Goal: Book appointment/travel/reservation

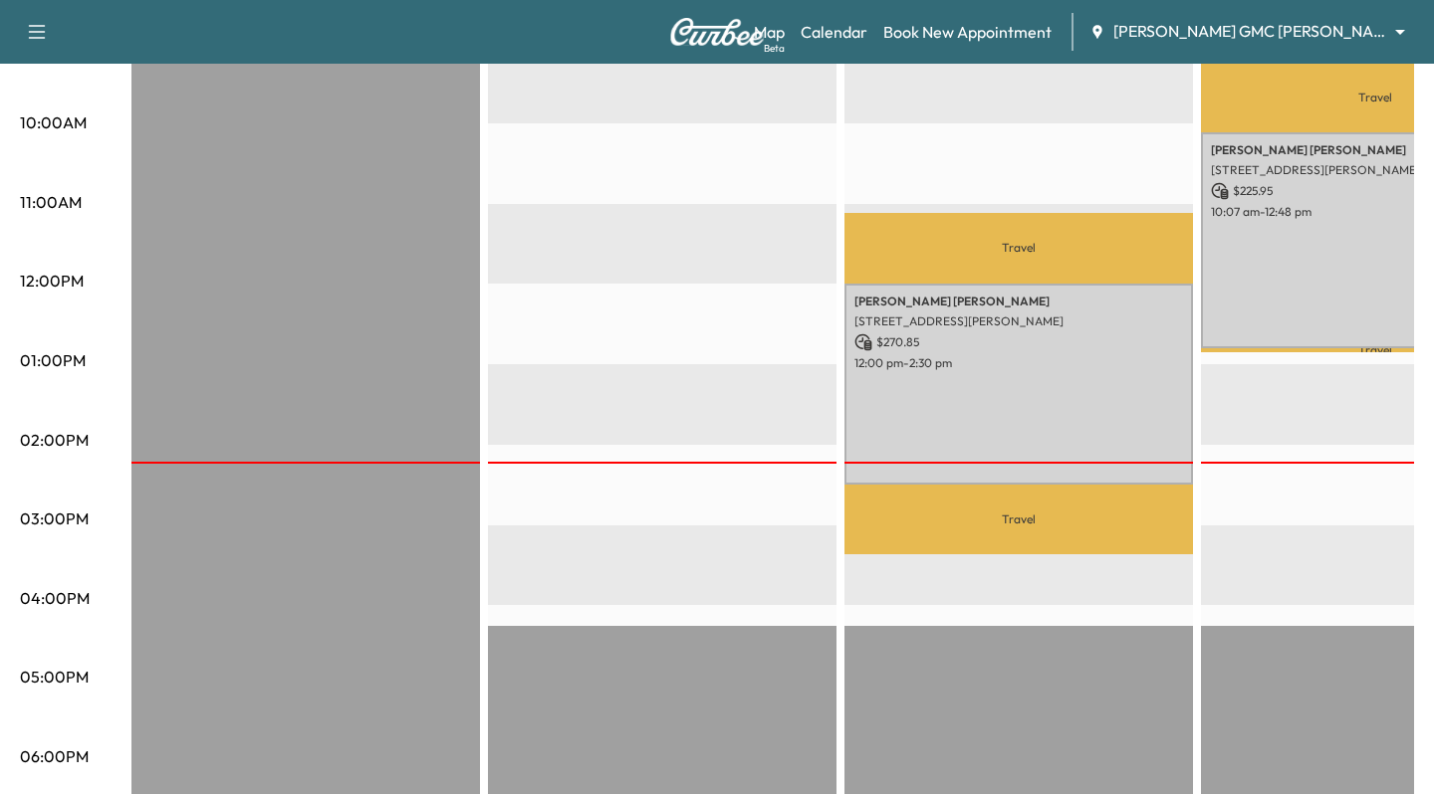
scroll to position [0, 135]
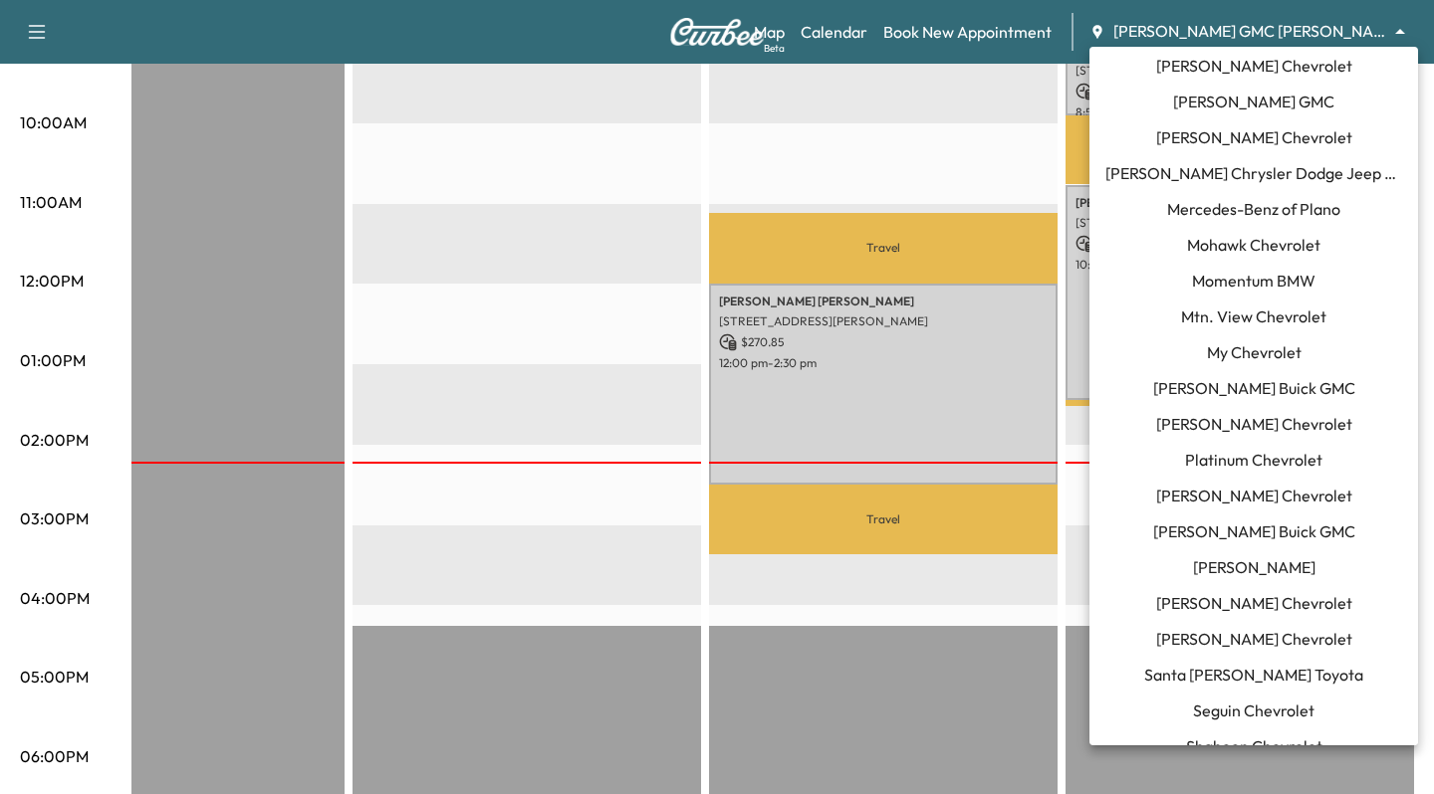
scroll to position [1404, 0]
click at [1199, 280] on span "Momentum BMW" at bounding box center [1253, 282] width 123 height 24
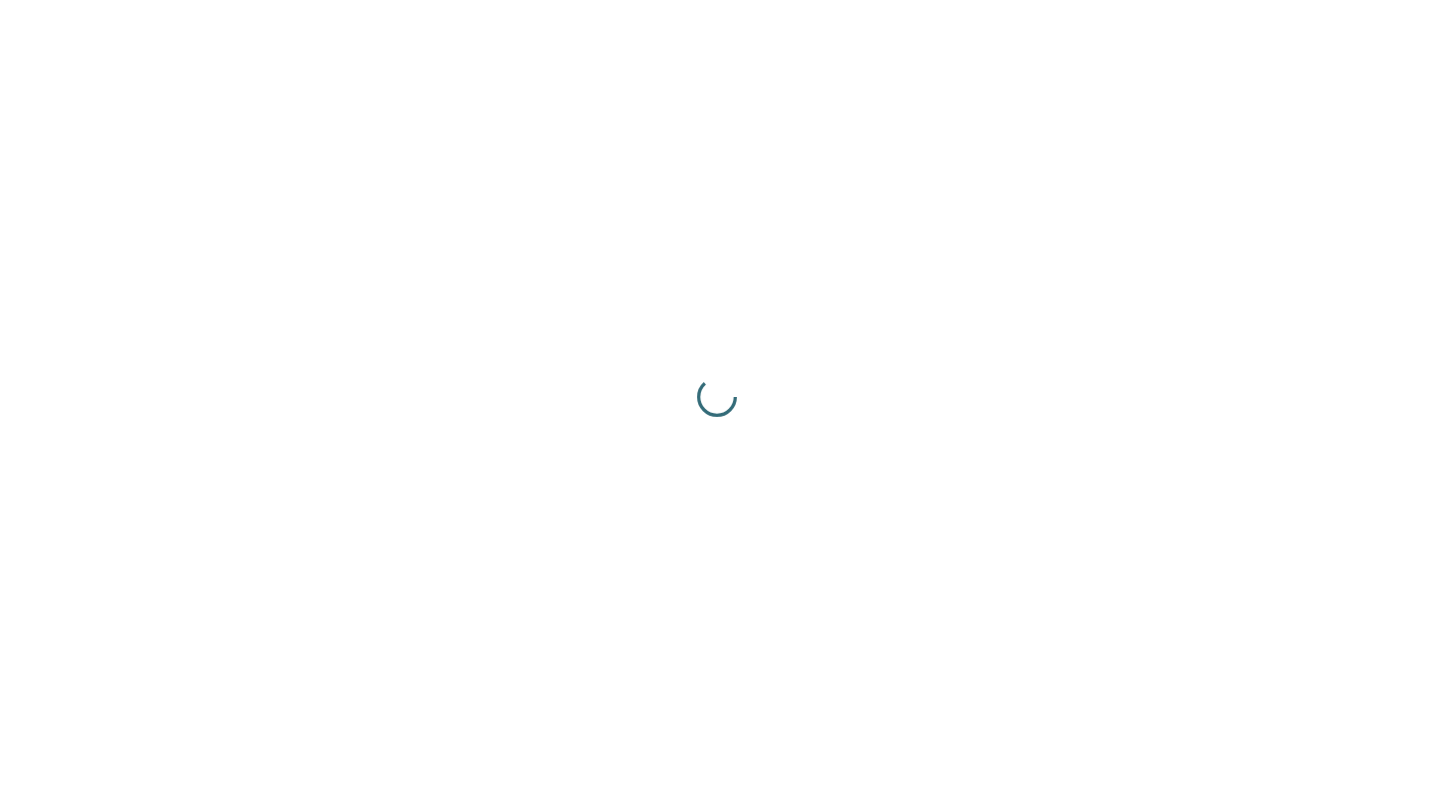
scroll to position [0, 0]
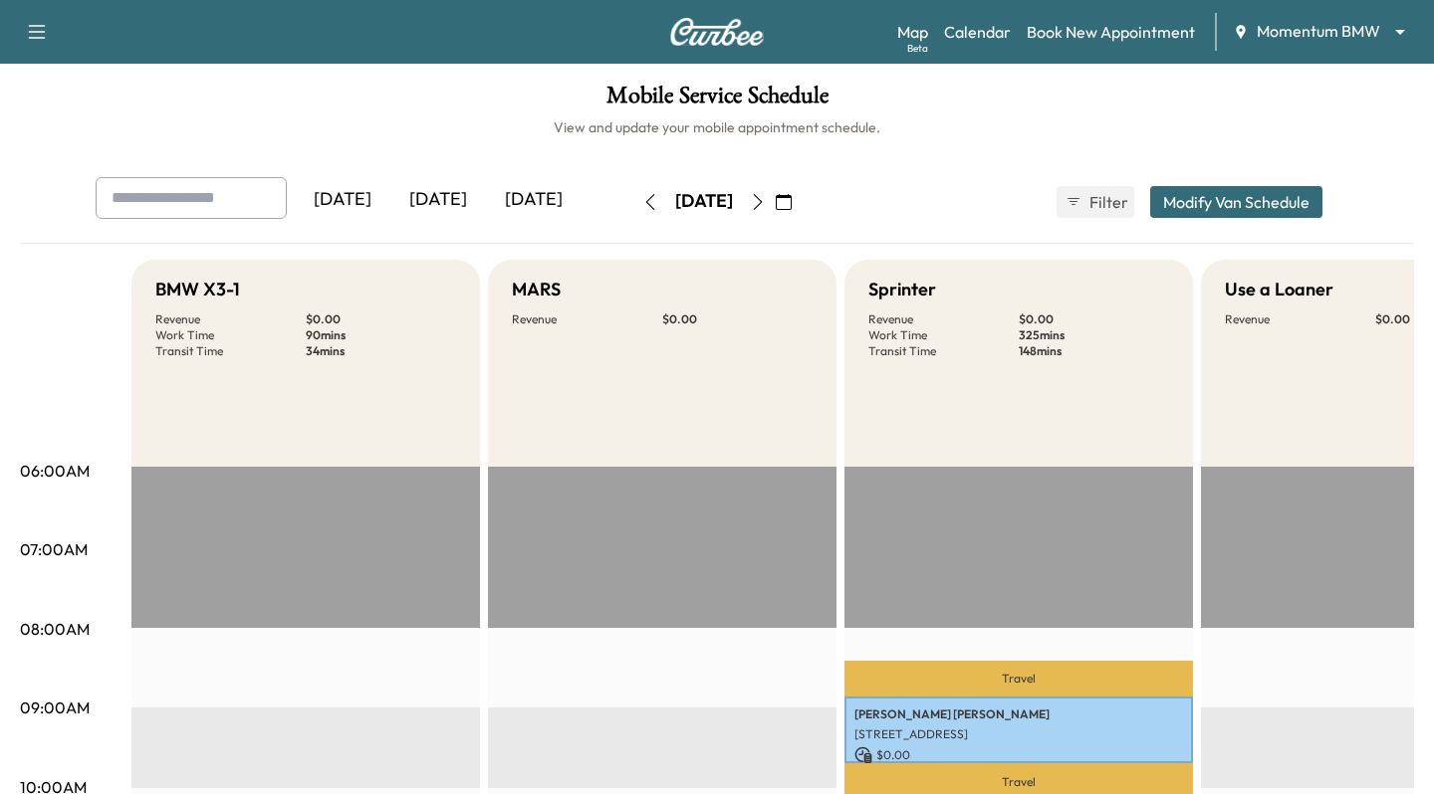
click at [449, 191] on div "[DATE]" at bounding box center [438, 200] width 96 height 46
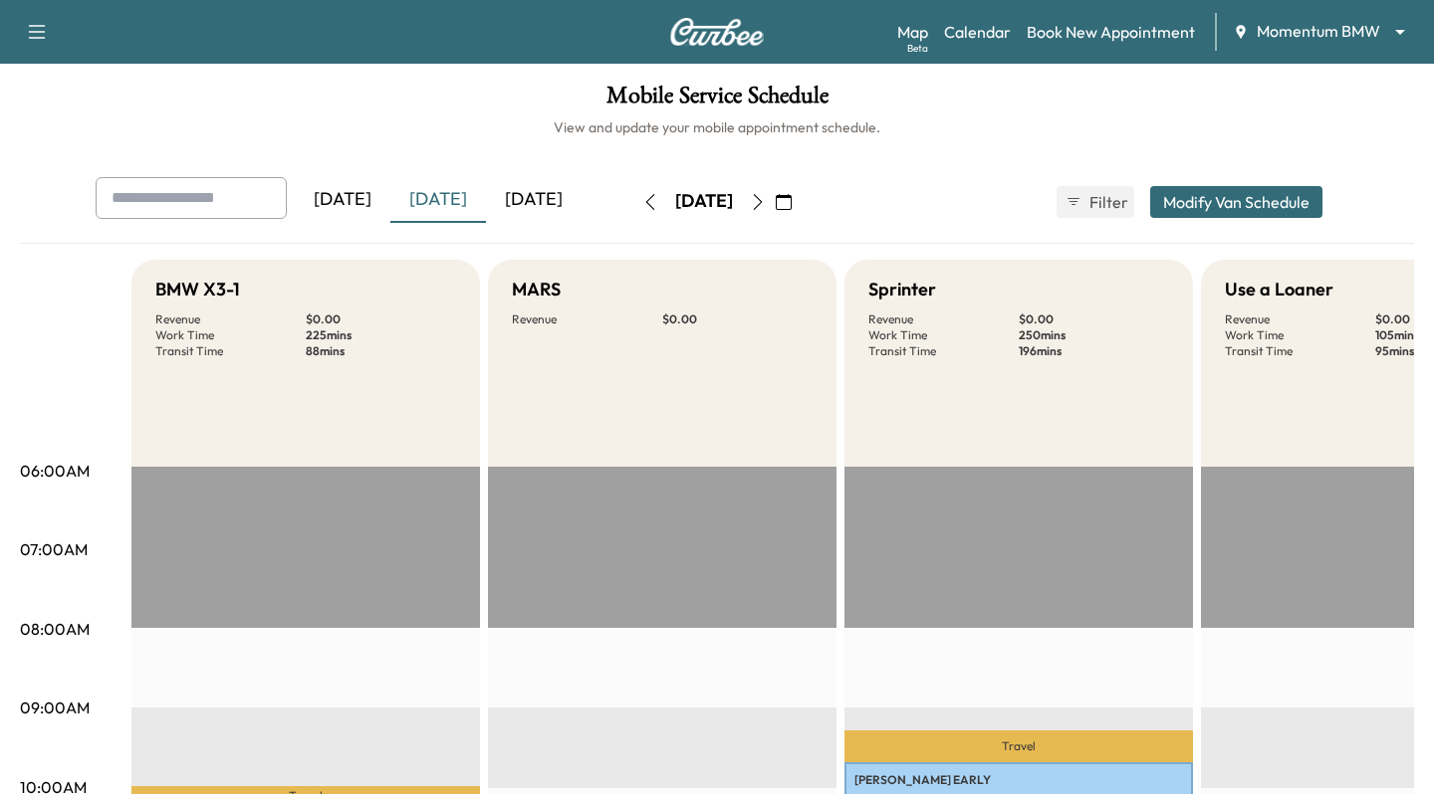
click at [1064, 13] on div "Map Beta Calendar Book New Appointment Momentum BMW ******** ​" at bounding box center [1157, 32] width 521 height 38
click at [1064, 23] on link "Book New Appointment" at bounding box center [1110, 32] width 168 height 24
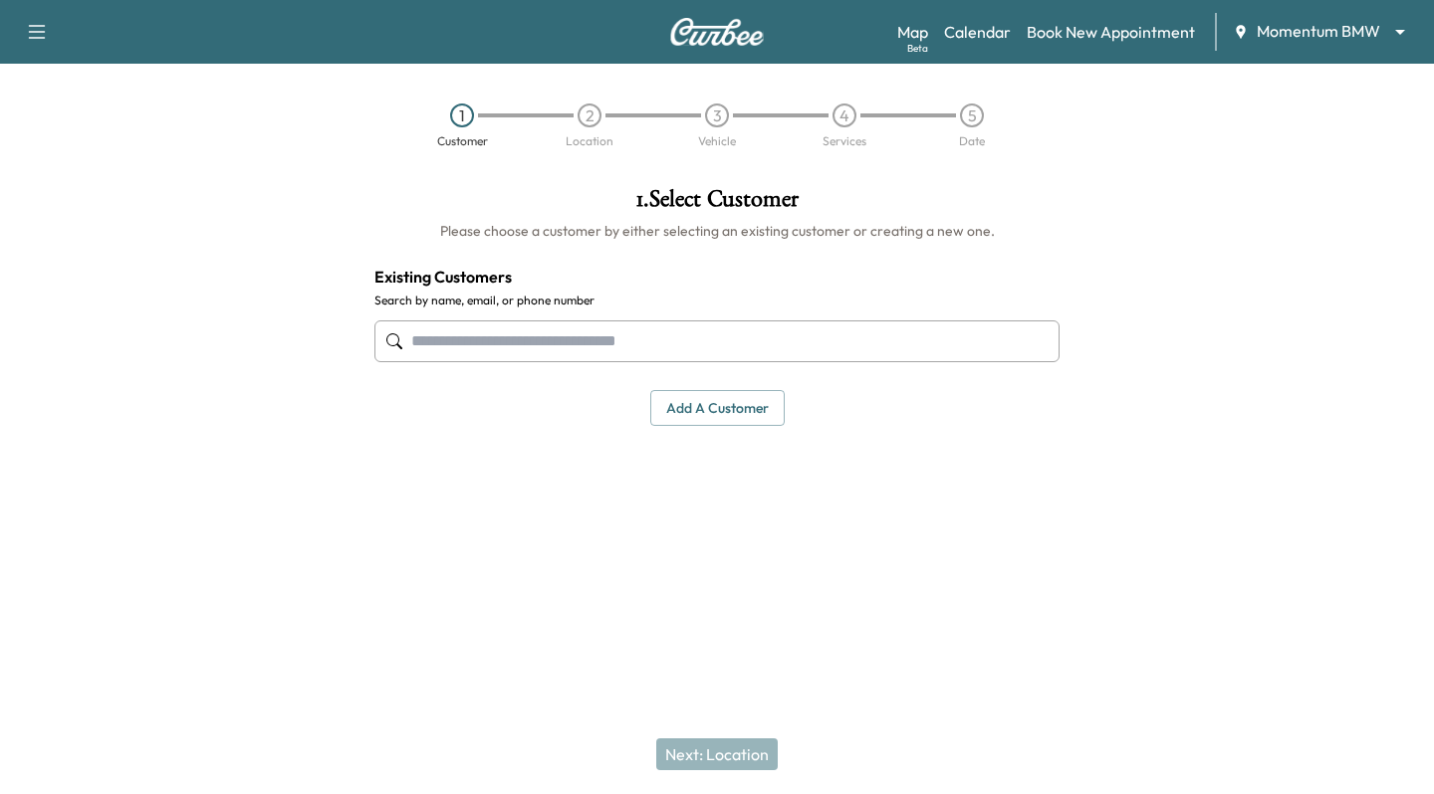
click at [536, 336] on input "text" at bounding box center [716, 342] width 685 height 42
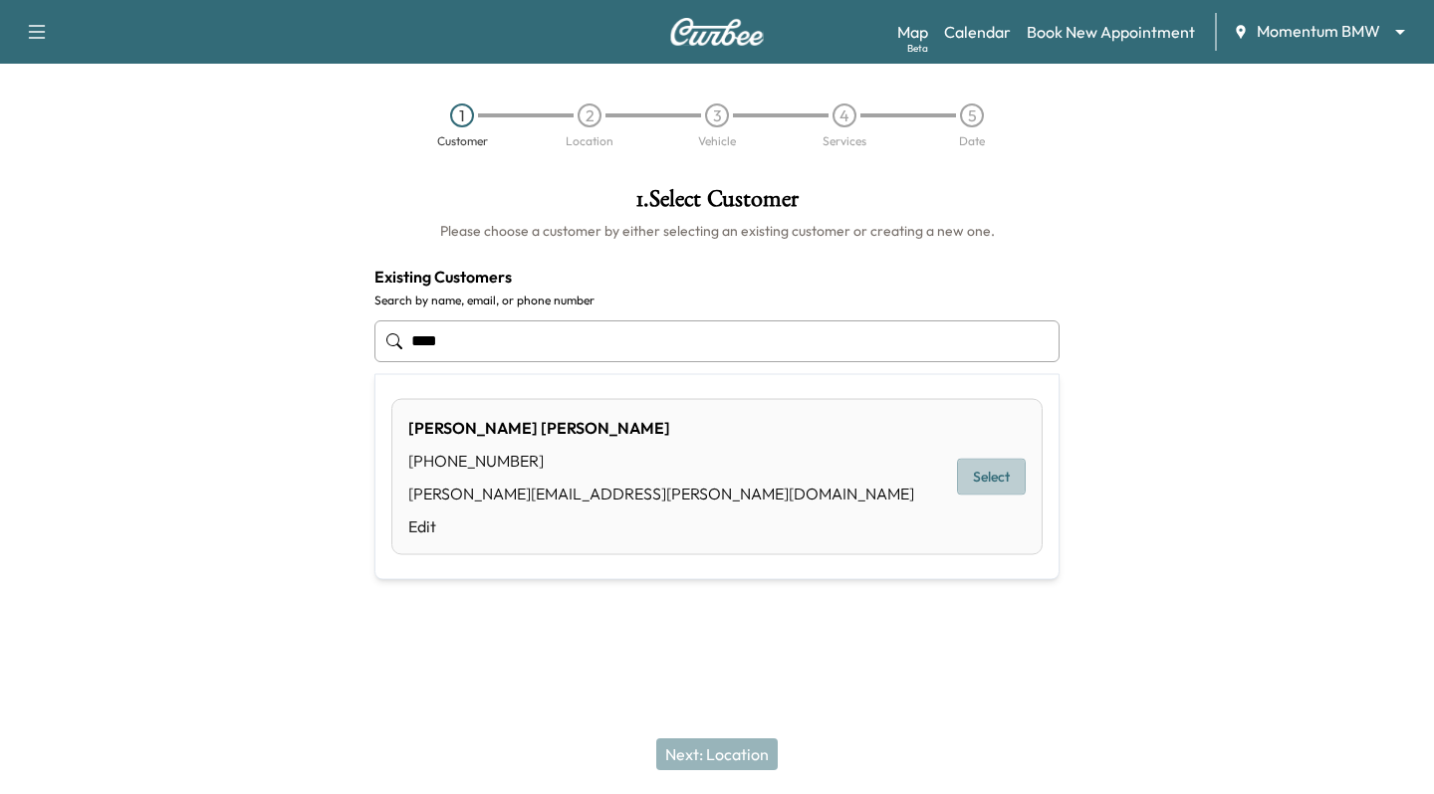
click at [970, 464] on button "Select" at bounding box center [991, 477] width 69 height 37
type input "**********"
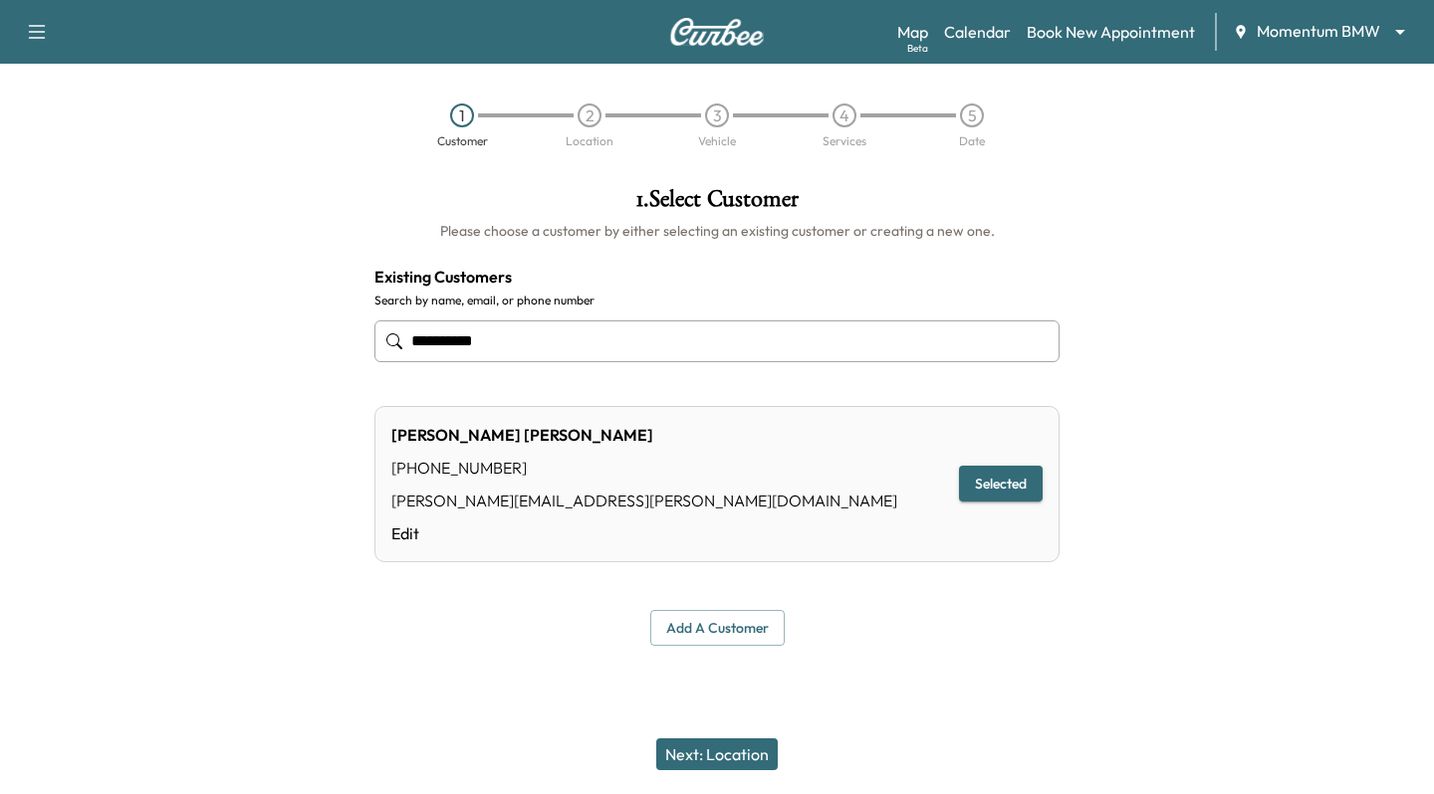
click at [732, 769] on button "Next: Location" at bounding box center [716, 755] width 121 height 32
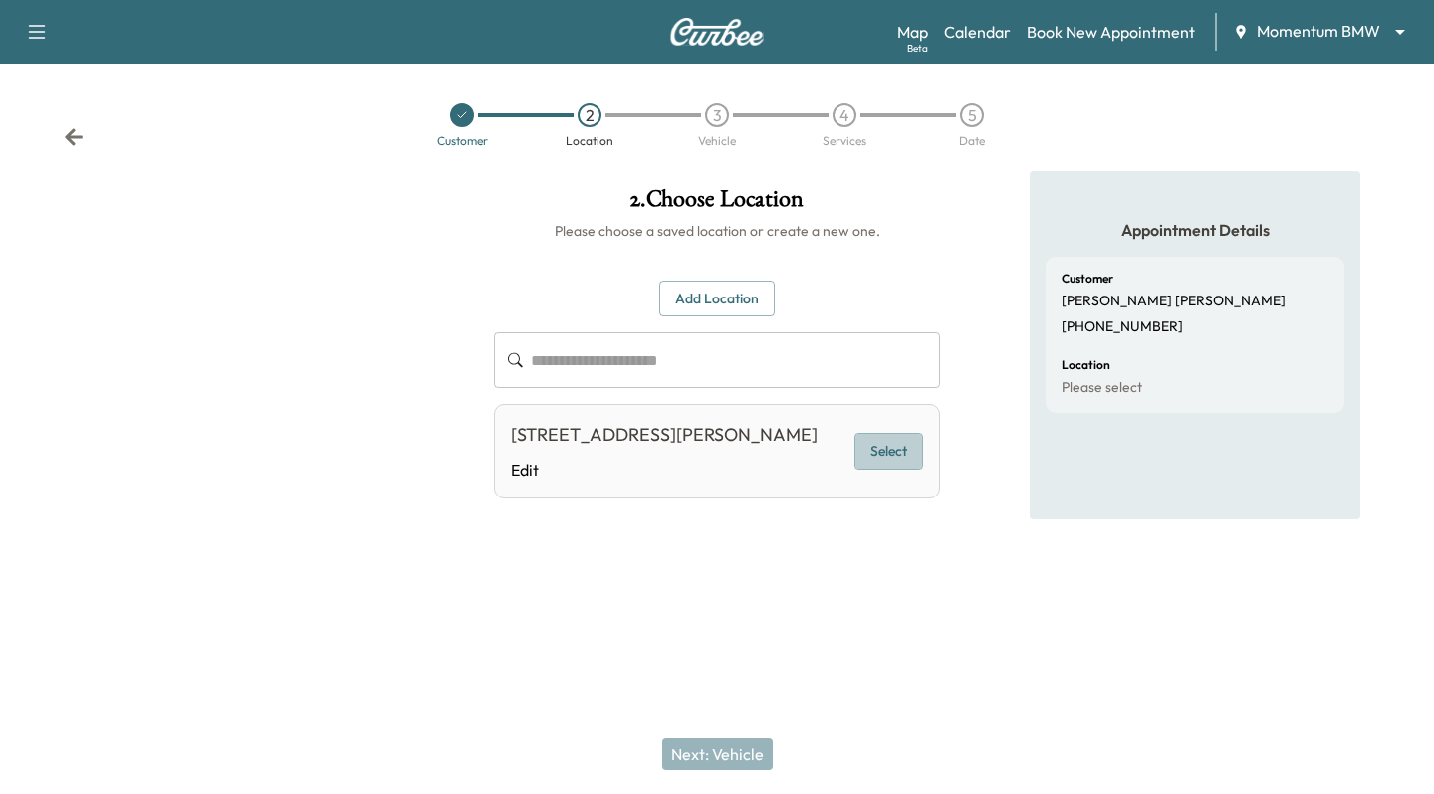
click at [895, 448] on button "Select" at bounding box center [888, 451] width 69 height 37
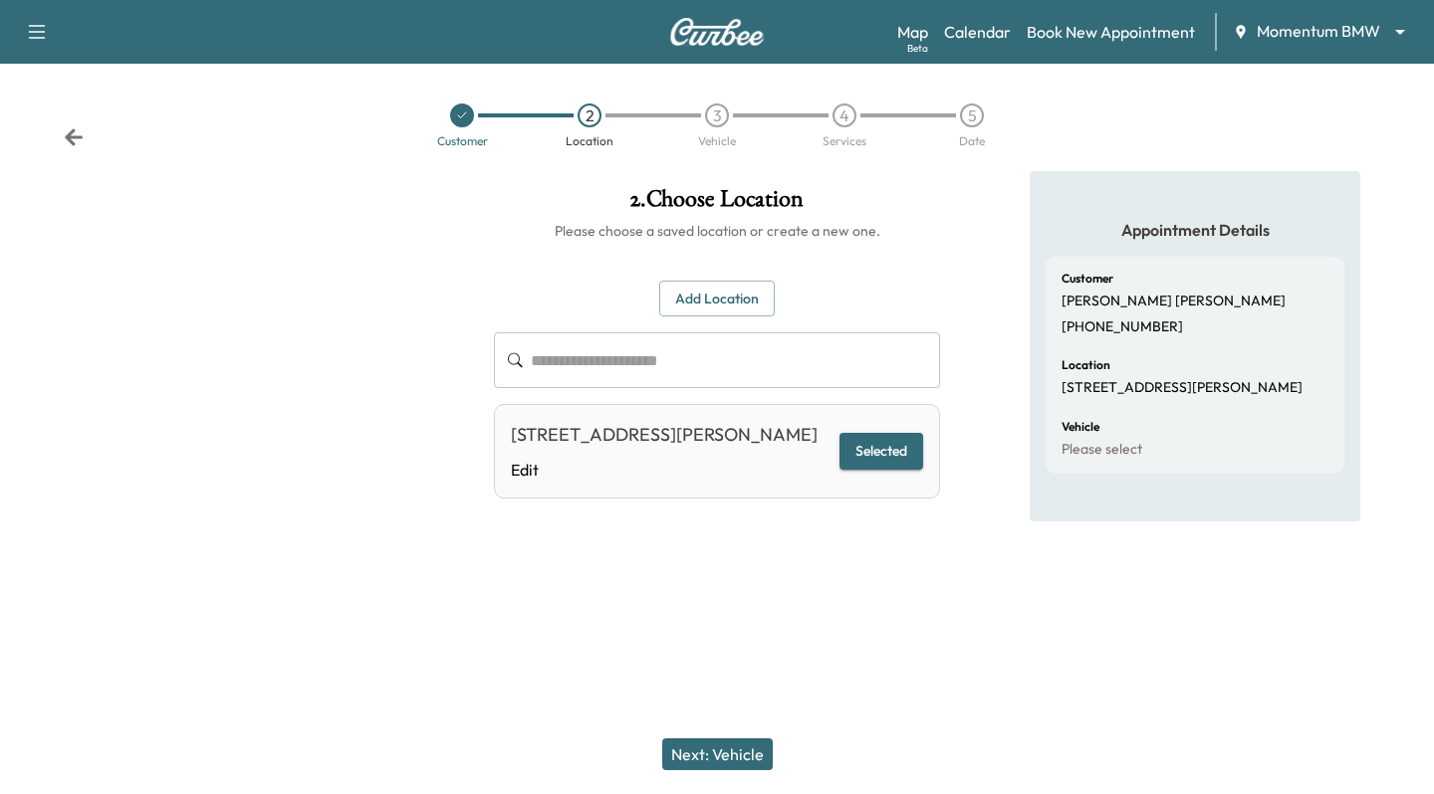
click at [735, 756] on button "Next: Vehicle" at bounding box center [717, 755] width 111 height 32
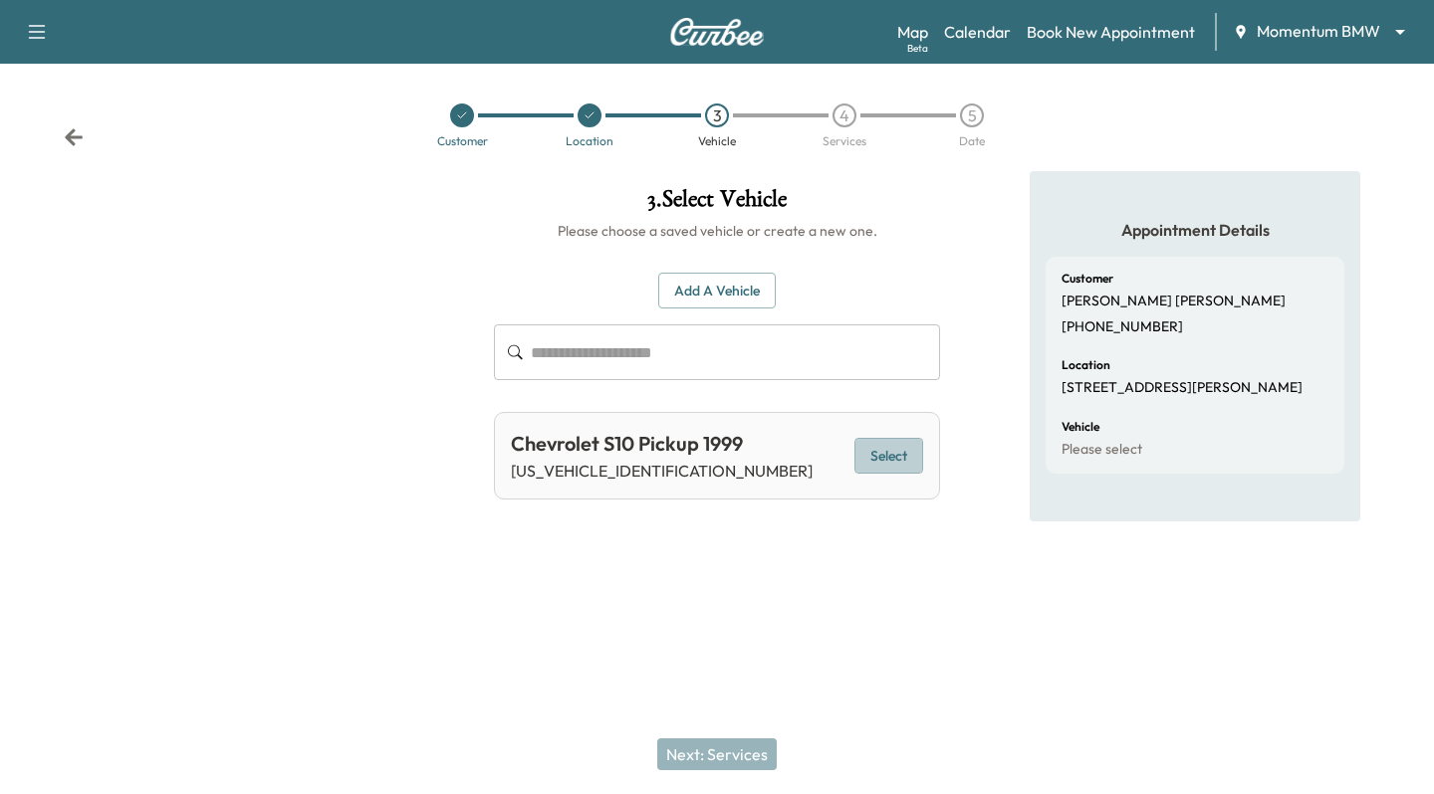
click at [897, 441] on button "Select" at bounding box center [888, 456] width 69 height 37
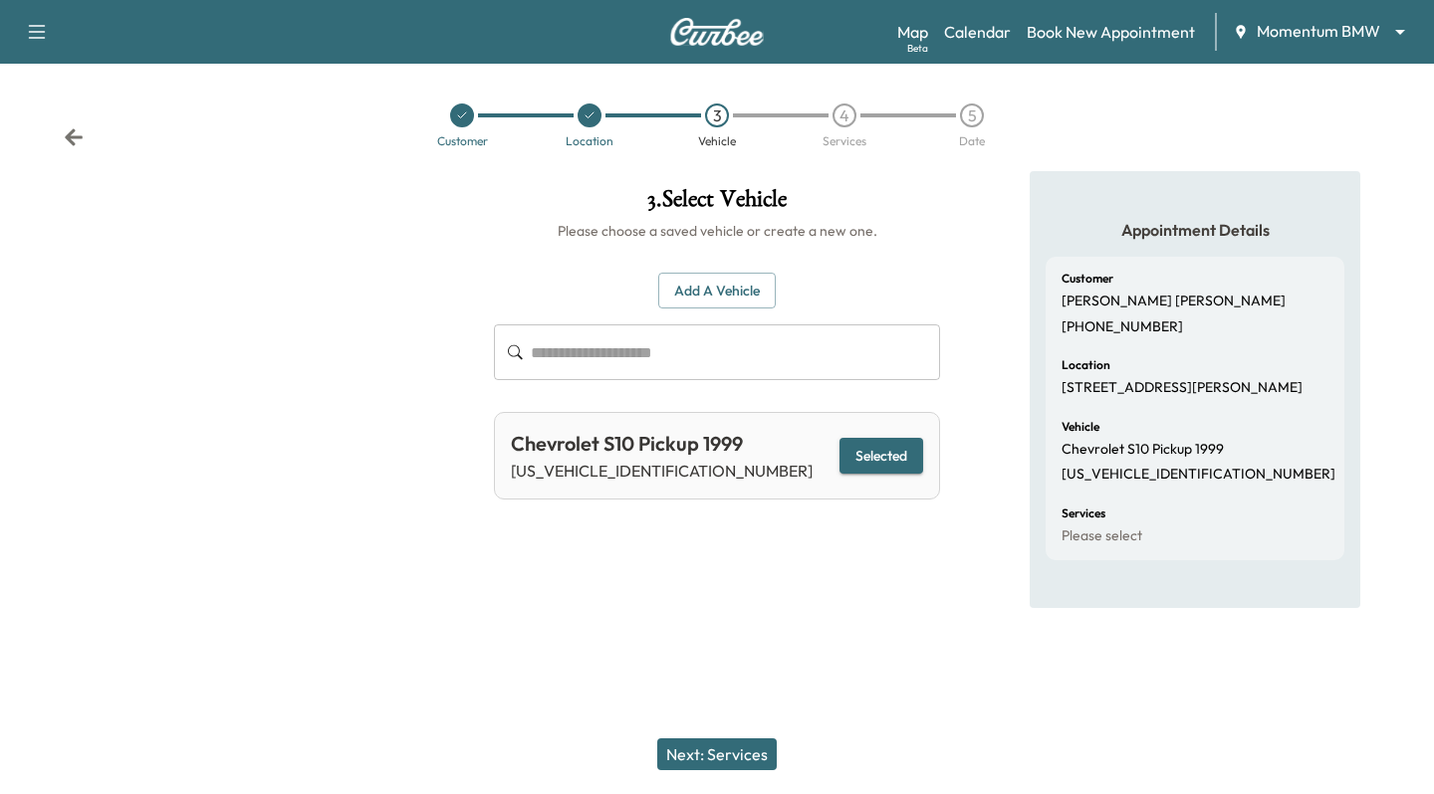
click at [711, 748] on button "Next: Services" at bounding box center [716, 755] width 119 height 32
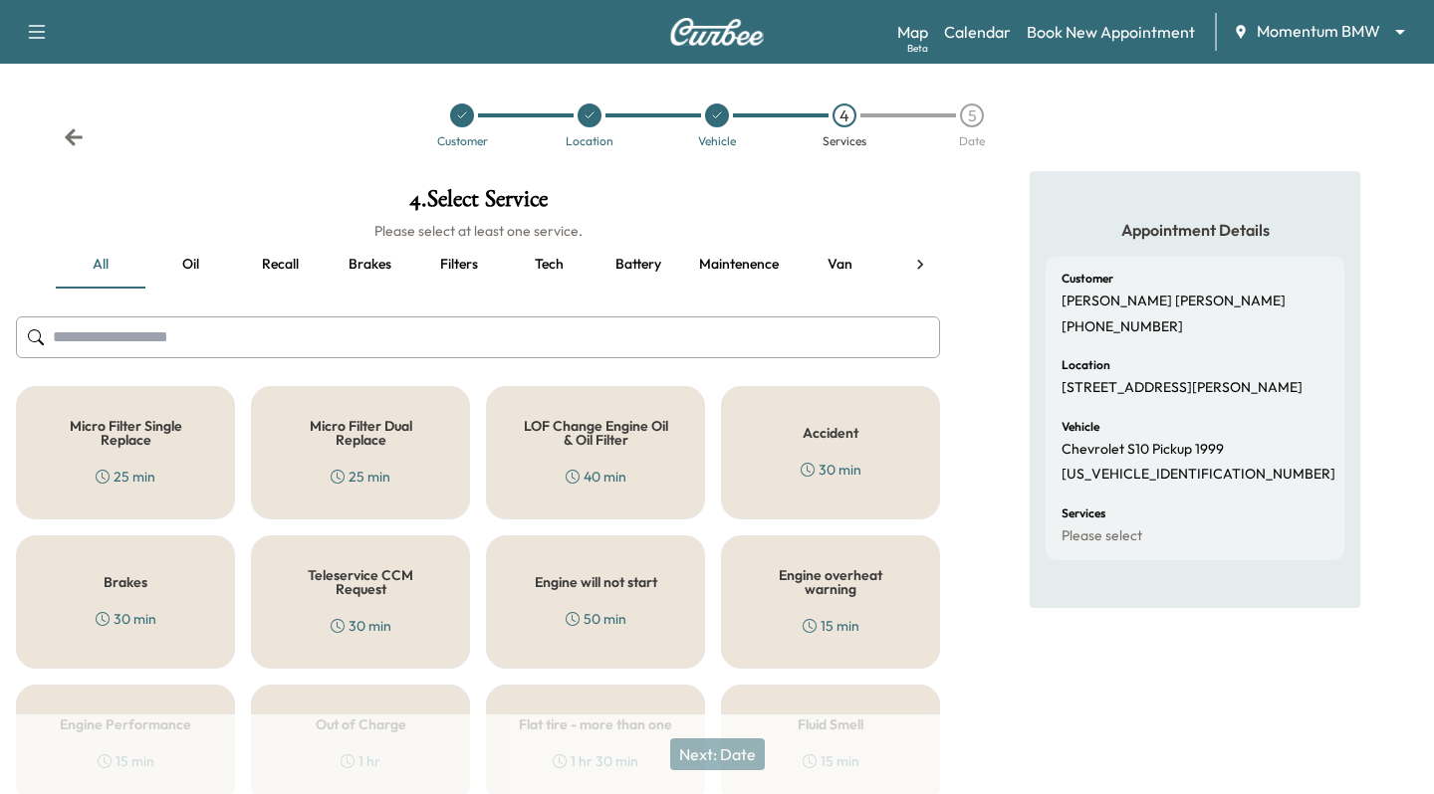
click at [636, 451] on div "LOF Change Engine Oil & Oil Filter 40 min" at bounding box center [595, 452] width 219 height 133
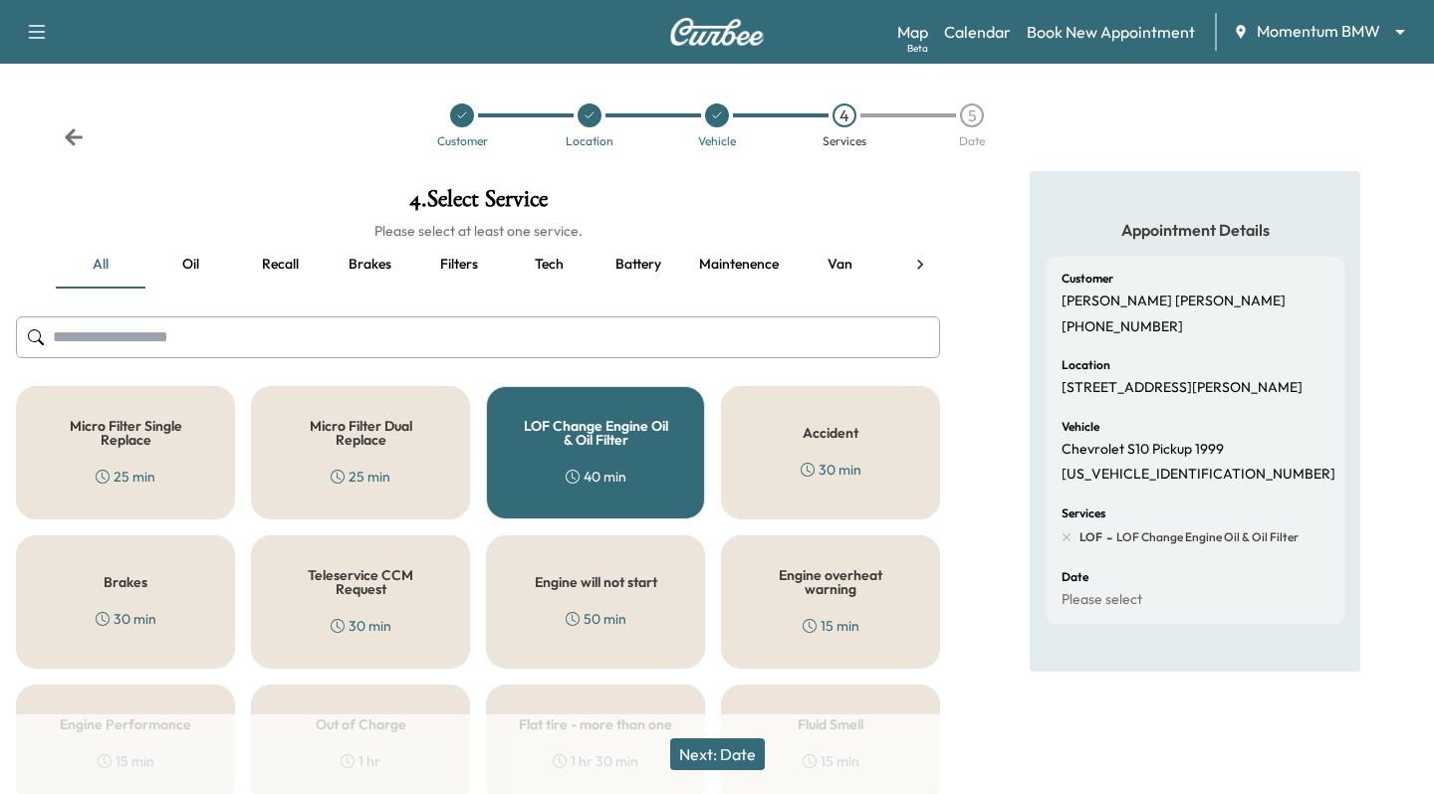
click at [703, 762] on button "Next: Date" at bounding box center [717, 755] width 95 height 32
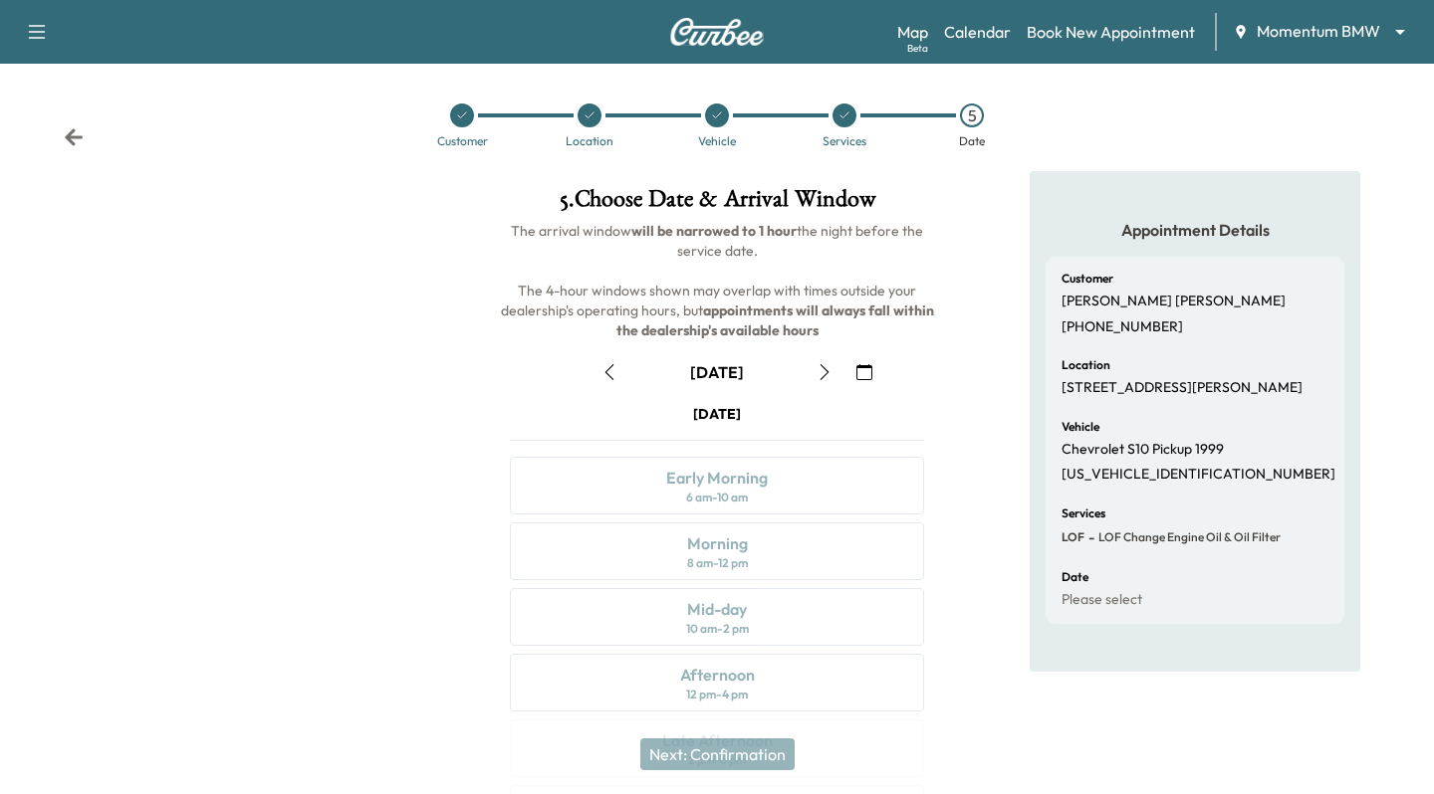
click at [820, 373] on icon "button" at bounding box center [824, 372] width 16 height 16
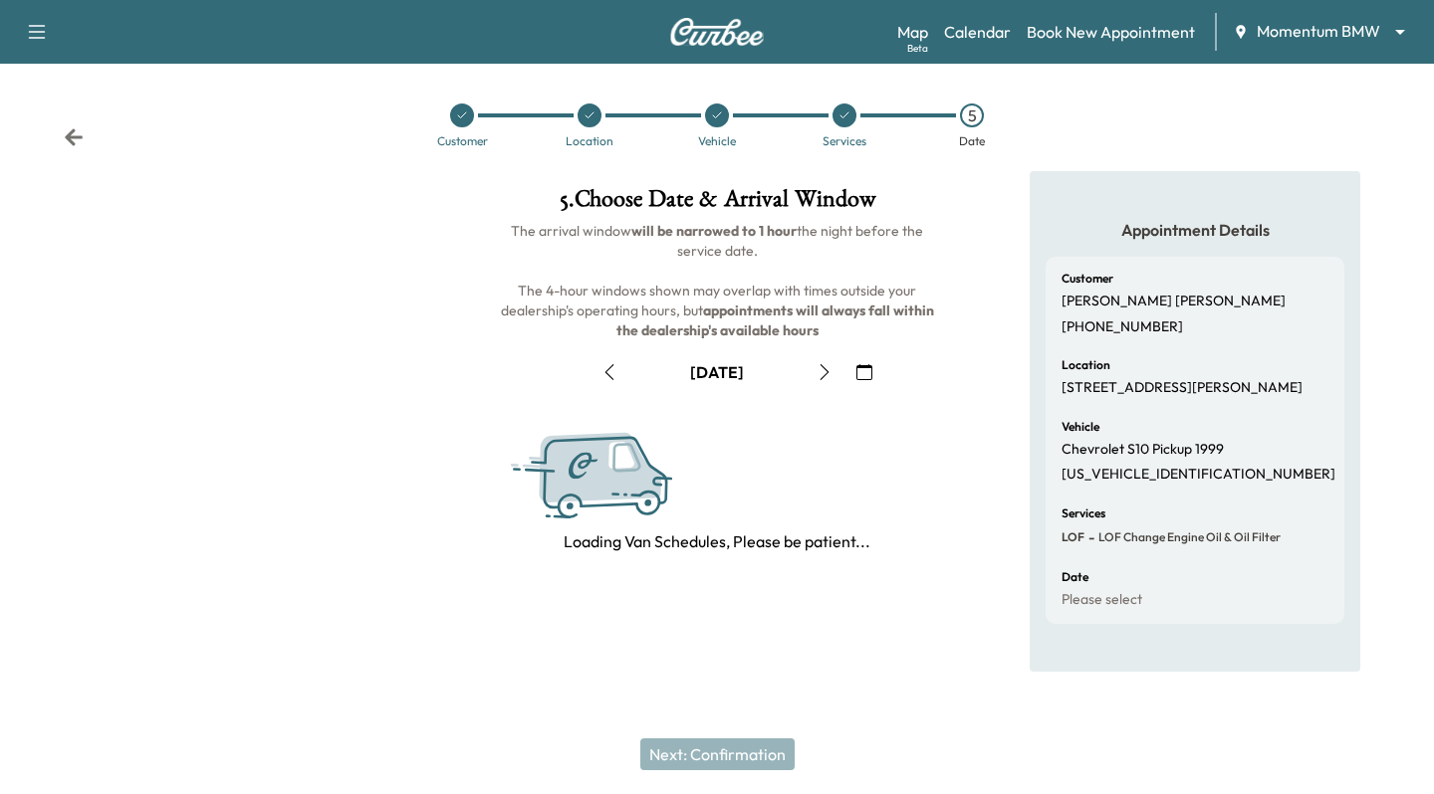
click at [820, 373] on icon "button" at bounding box center [824, 372] width 16 height 16
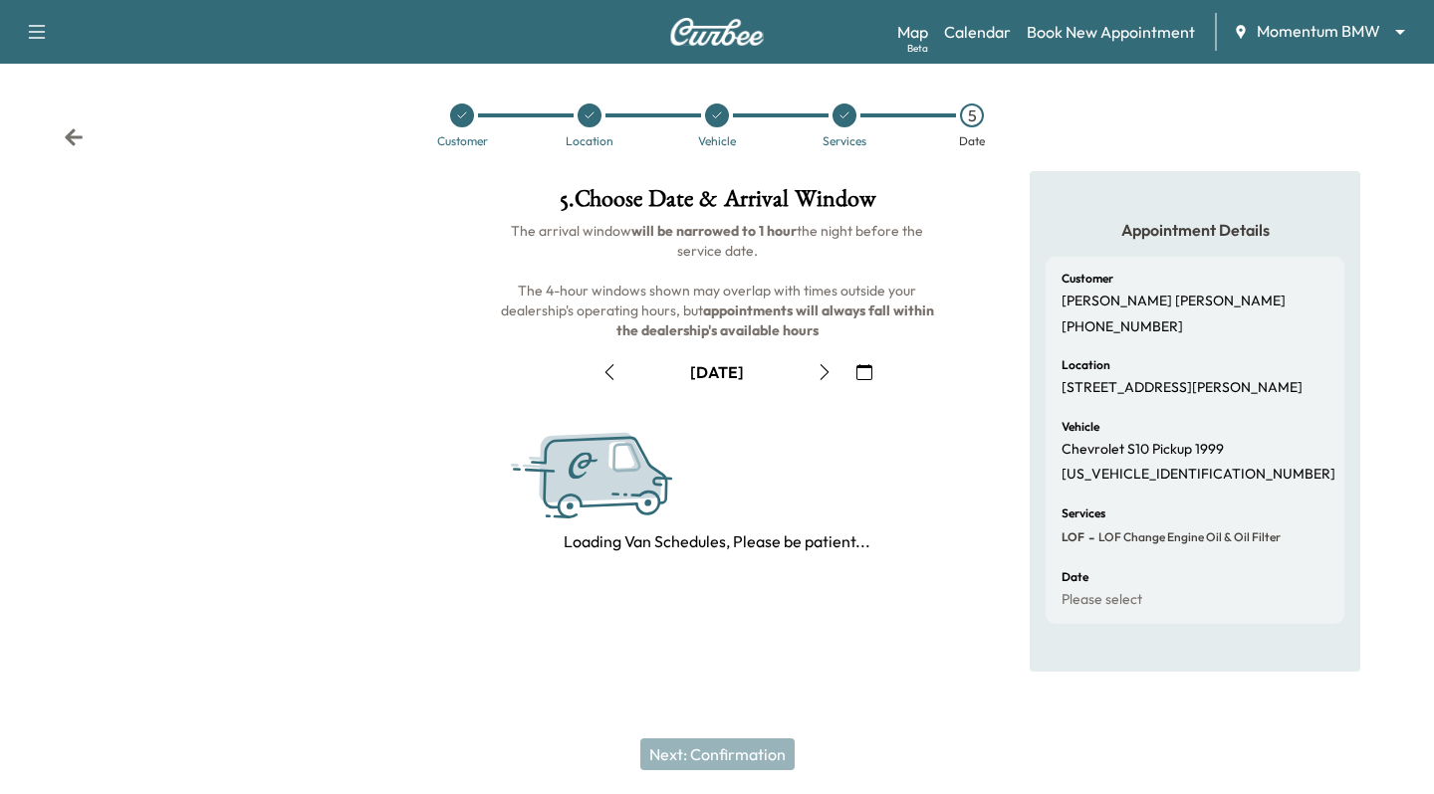
click at [820, 373] on icon "button" at bounding box center [824, 372] width 16 height 16
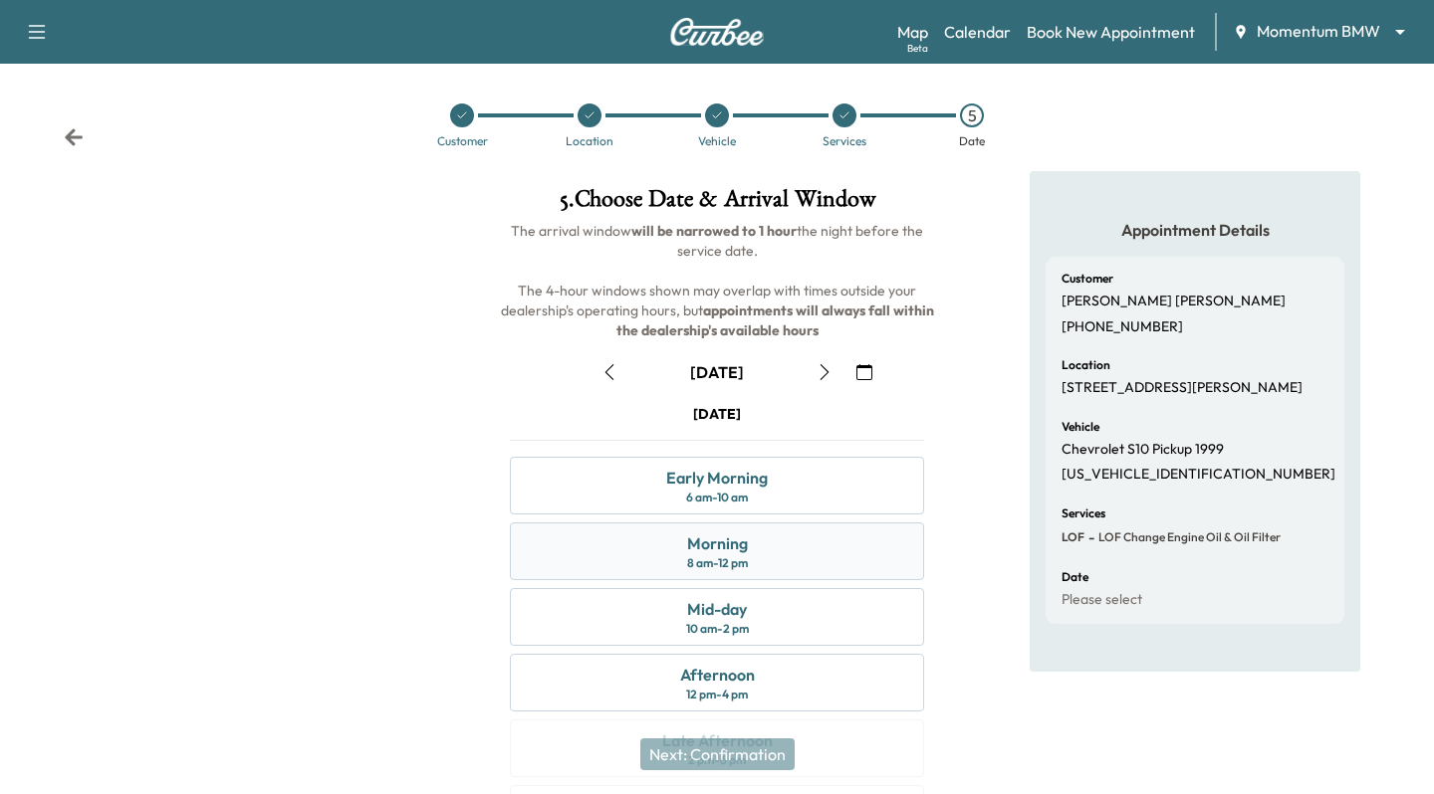
click at [813, 562] on div "Morning 8 am - 12 pm" at bounding box center [717, 552] width 414 height 58
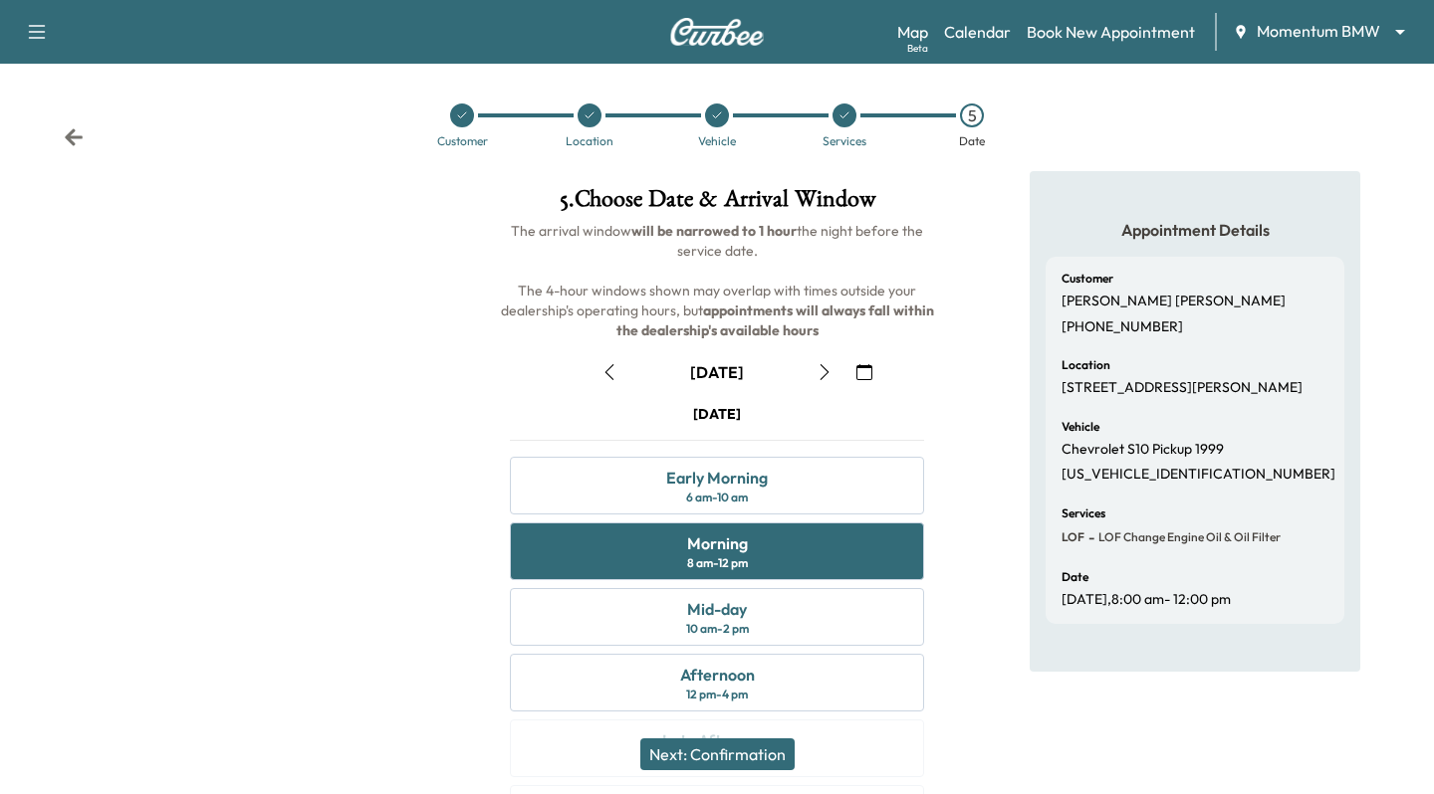
click at [747, 760] on button "Next: Confirmation" at bounding box center [717, 755] width 154 height 32
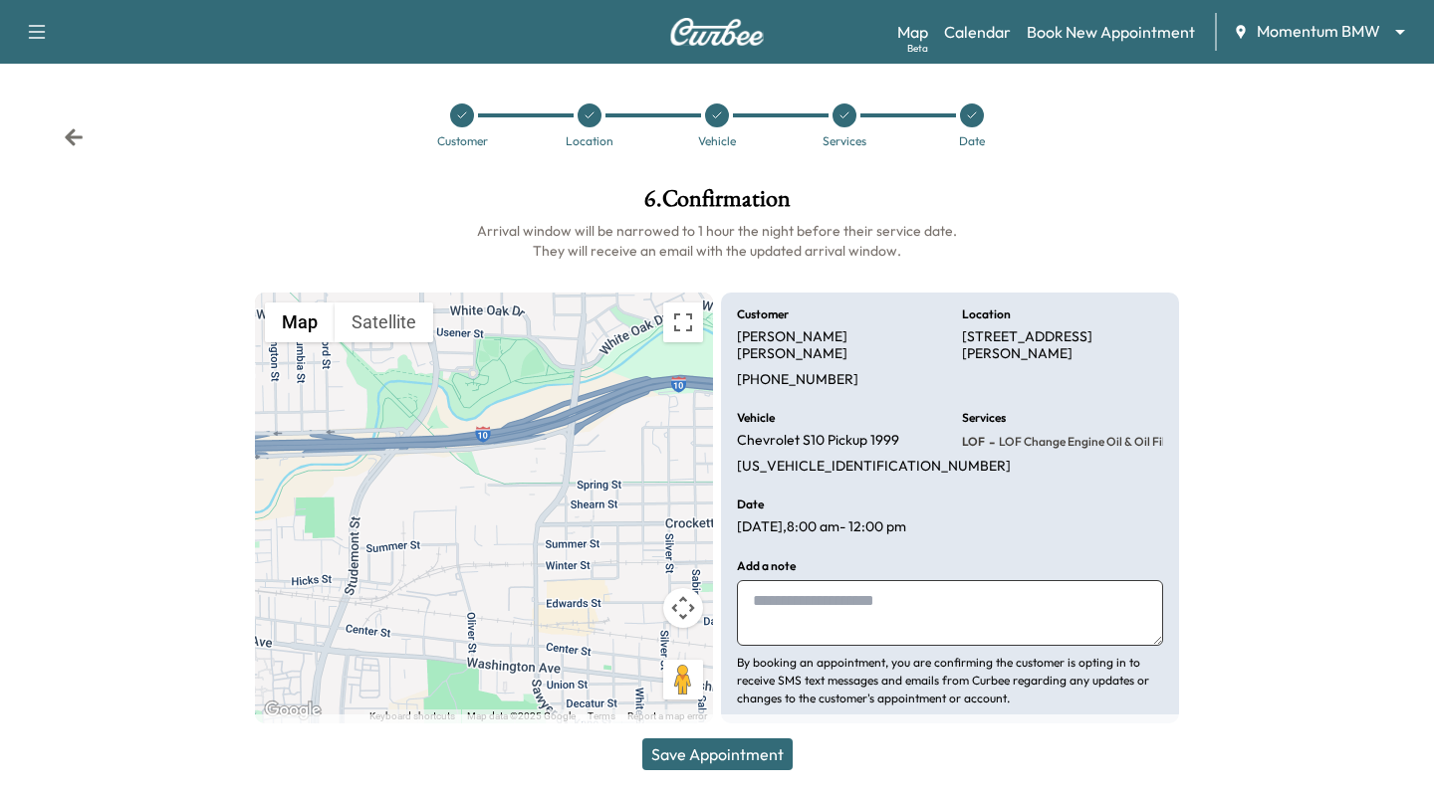
click at [734, 747] on button "Save Appointment" at bounding box center [717, 755] width 150 height 32
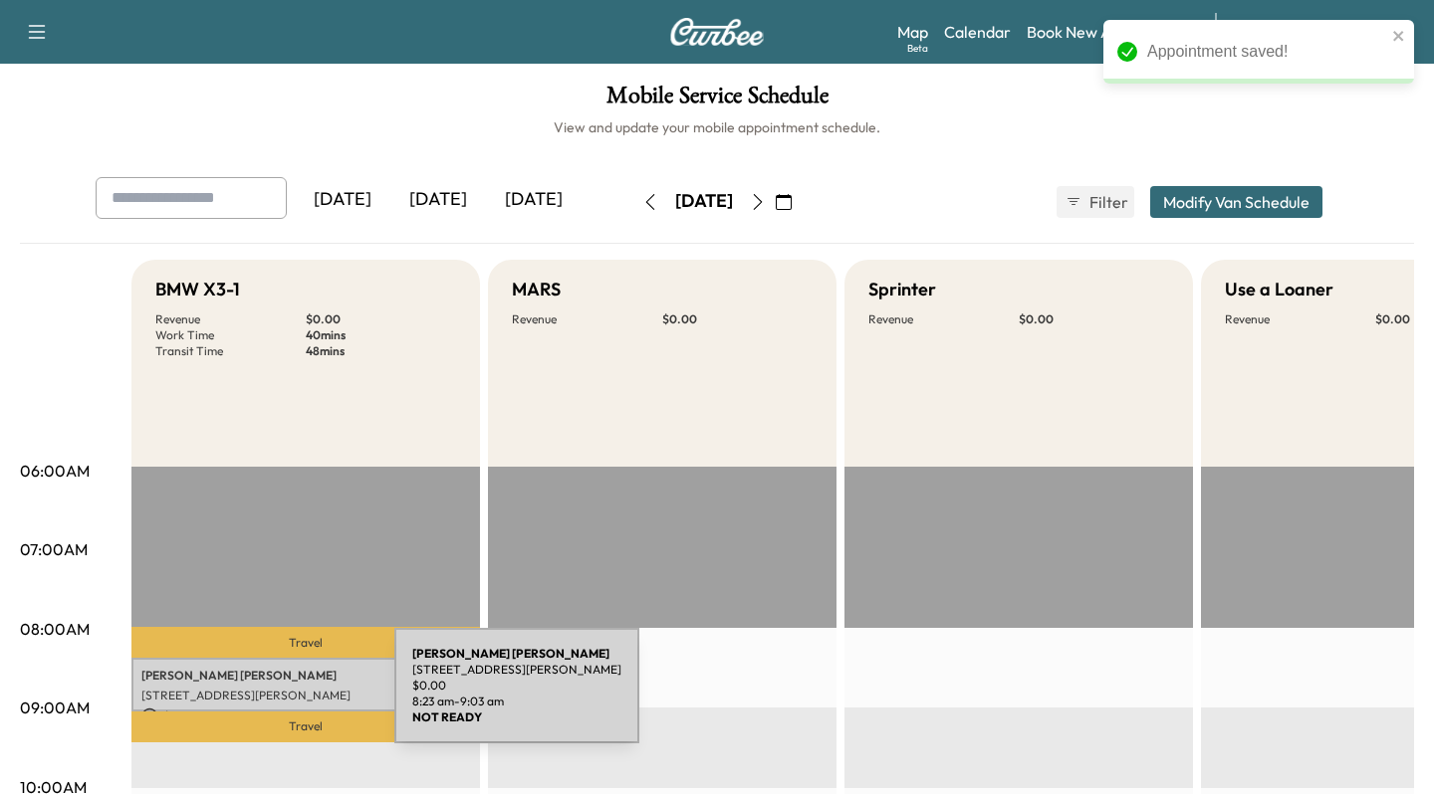
click at [245, 698] on p "[STREET_ADDRESS][PERSON_NAME]" at bounding box center [305, 696] width 329 height 16
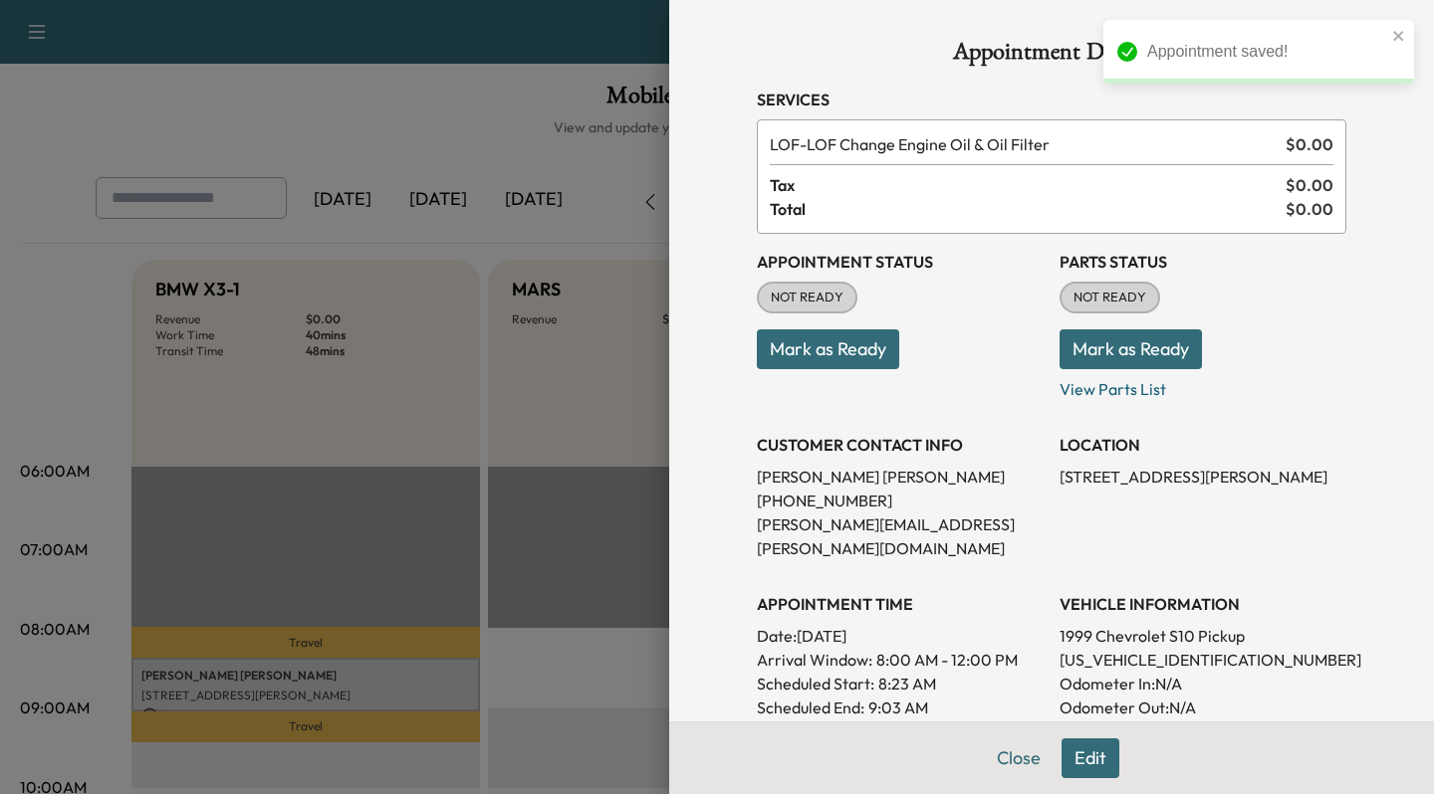
click at [1081, 755] on button "Edit" at bounding box center [1090, 759] width 58 height 40
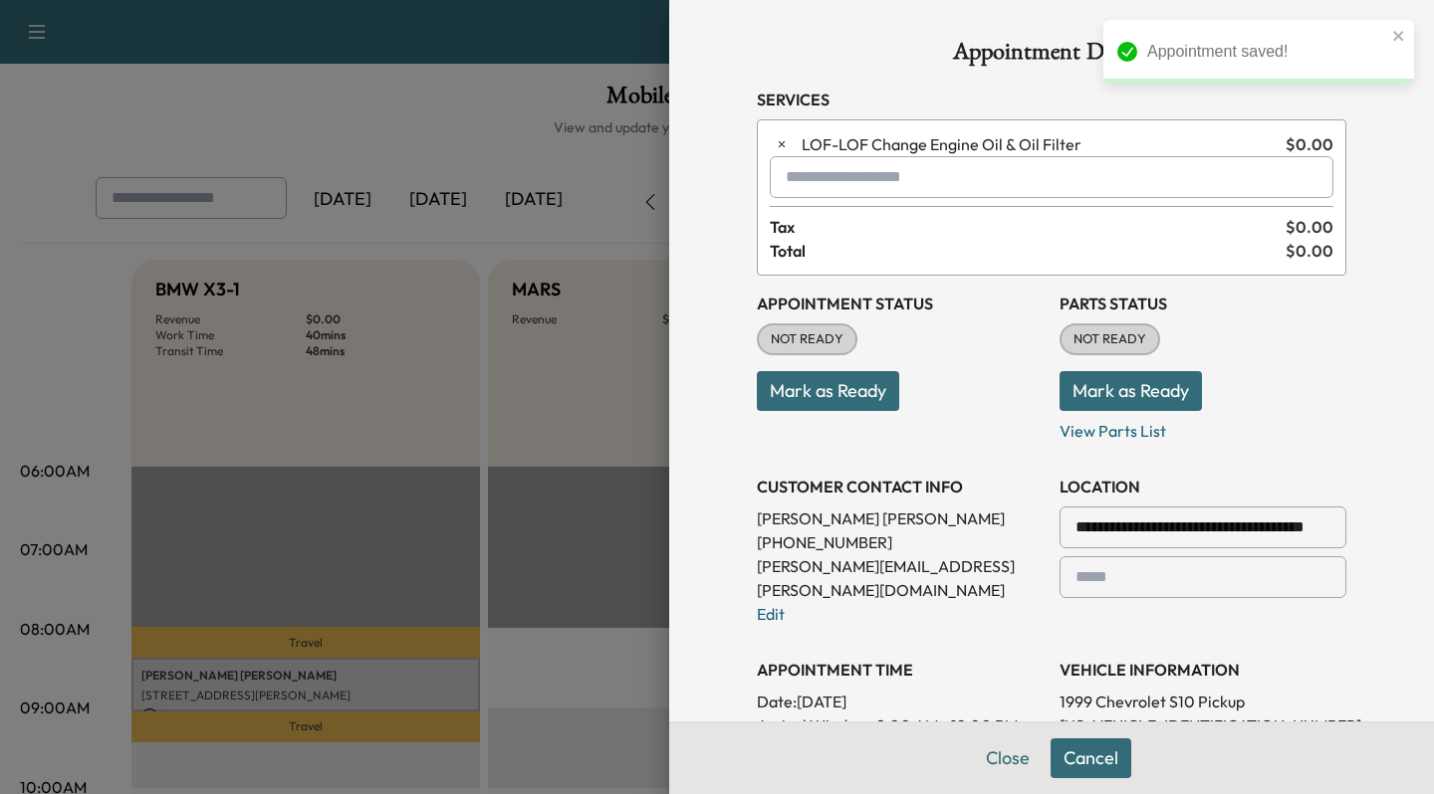
click at [852, 165] on input "text" at bounding box center [1052, 177] width 564 height 42
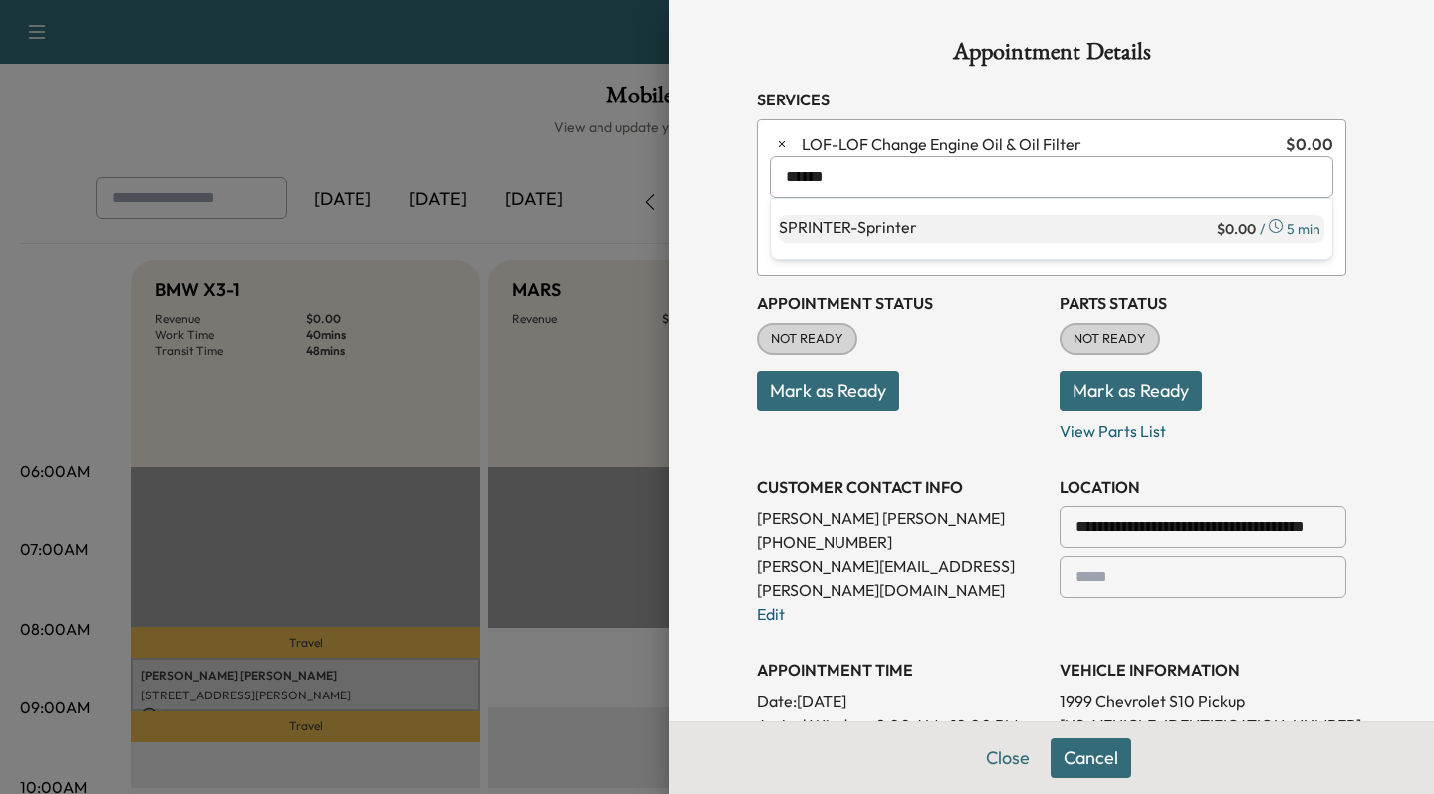
click at [846, 240] on p "SPRINTER - Sprinter" at bounding box center [996, 229] width 434 height 28
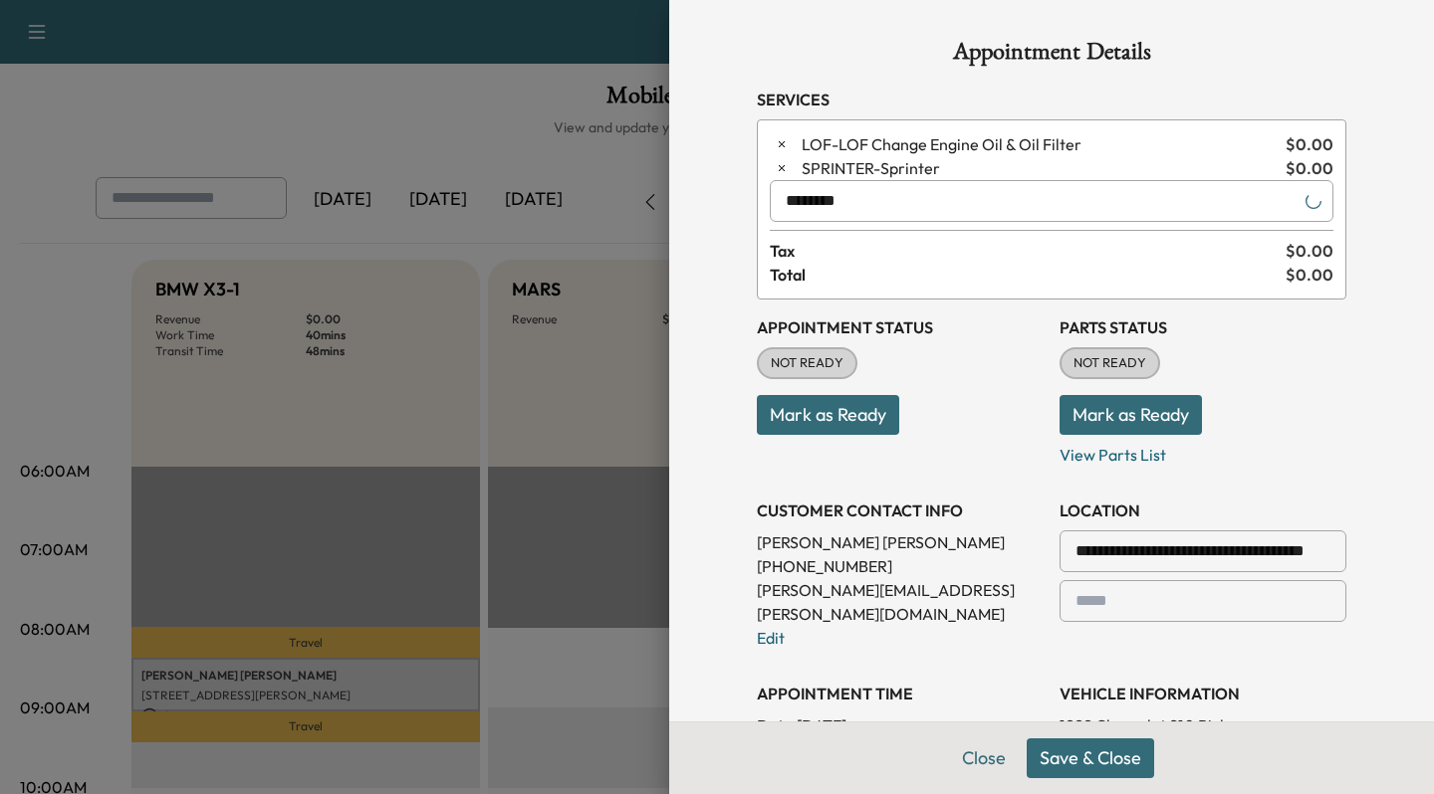
type input "********"
click at [1073, 752] on button "Save & Close" at bounding box center [1089, 759] width 127 height 40
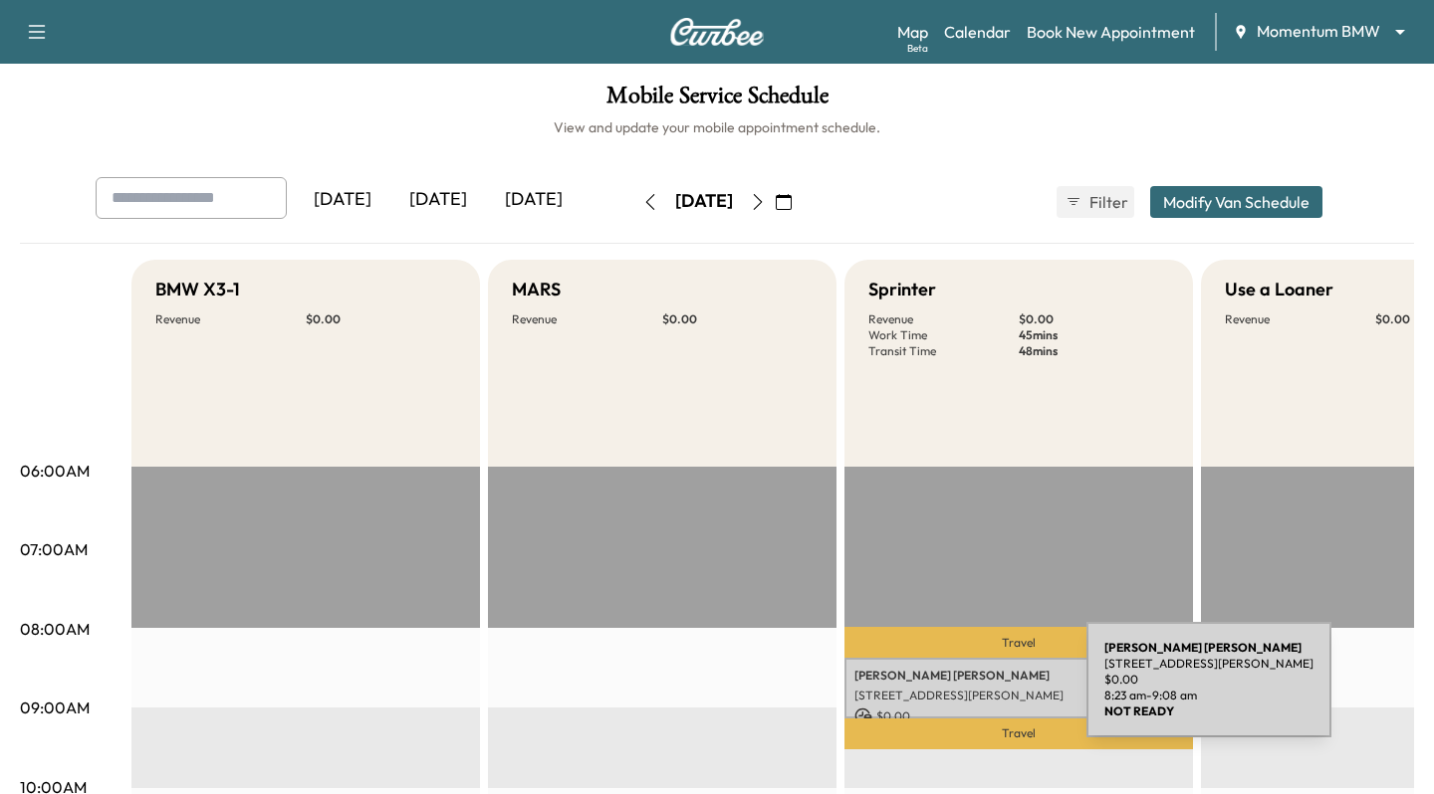
click at [937, 692] on p "[STREET_ADDRESS][PERSON_NAME]" at bounding box center [1018, 696] width 329 height 16
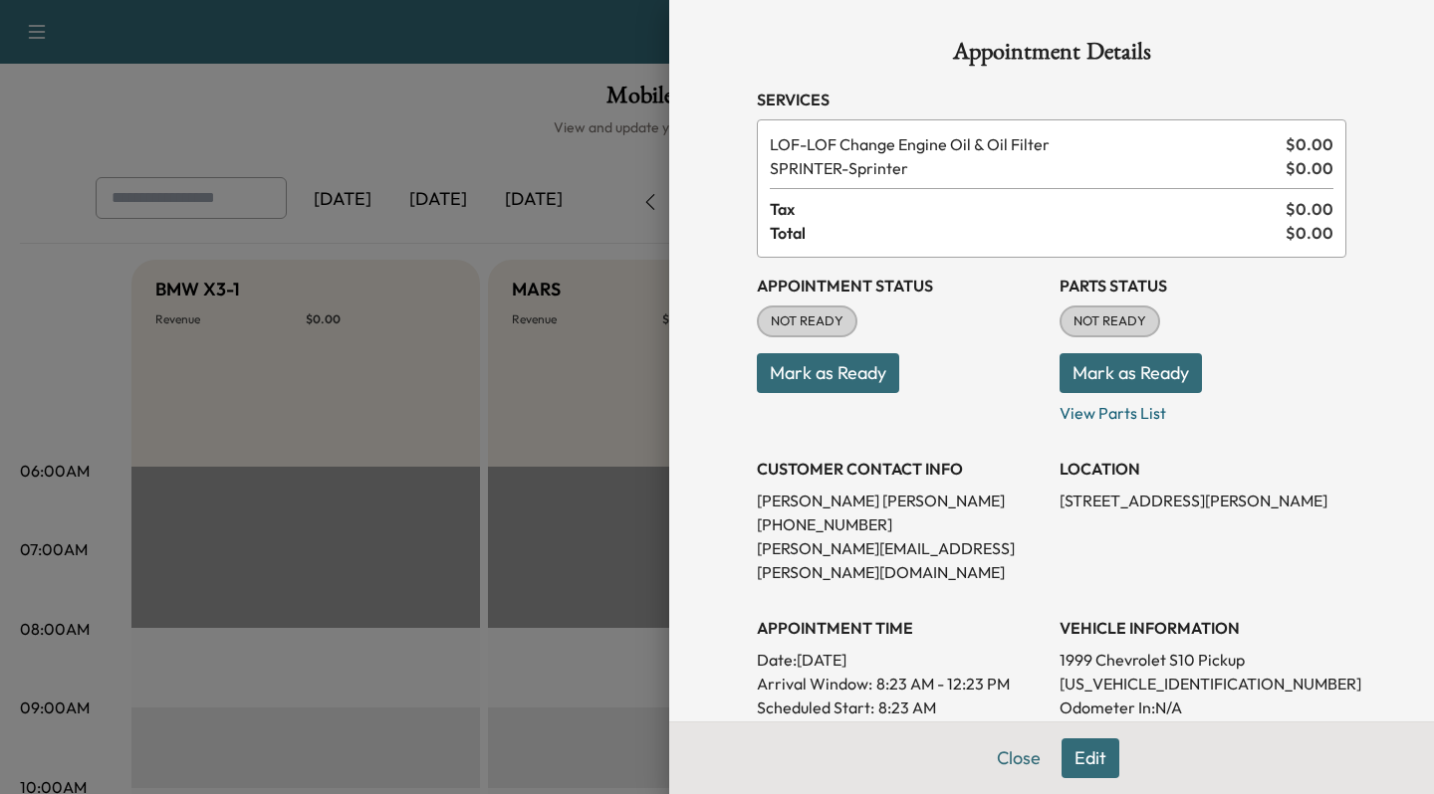
click at [1115, 751] on button "Edit" at bounding box center [1090, 759] width 58 height 40
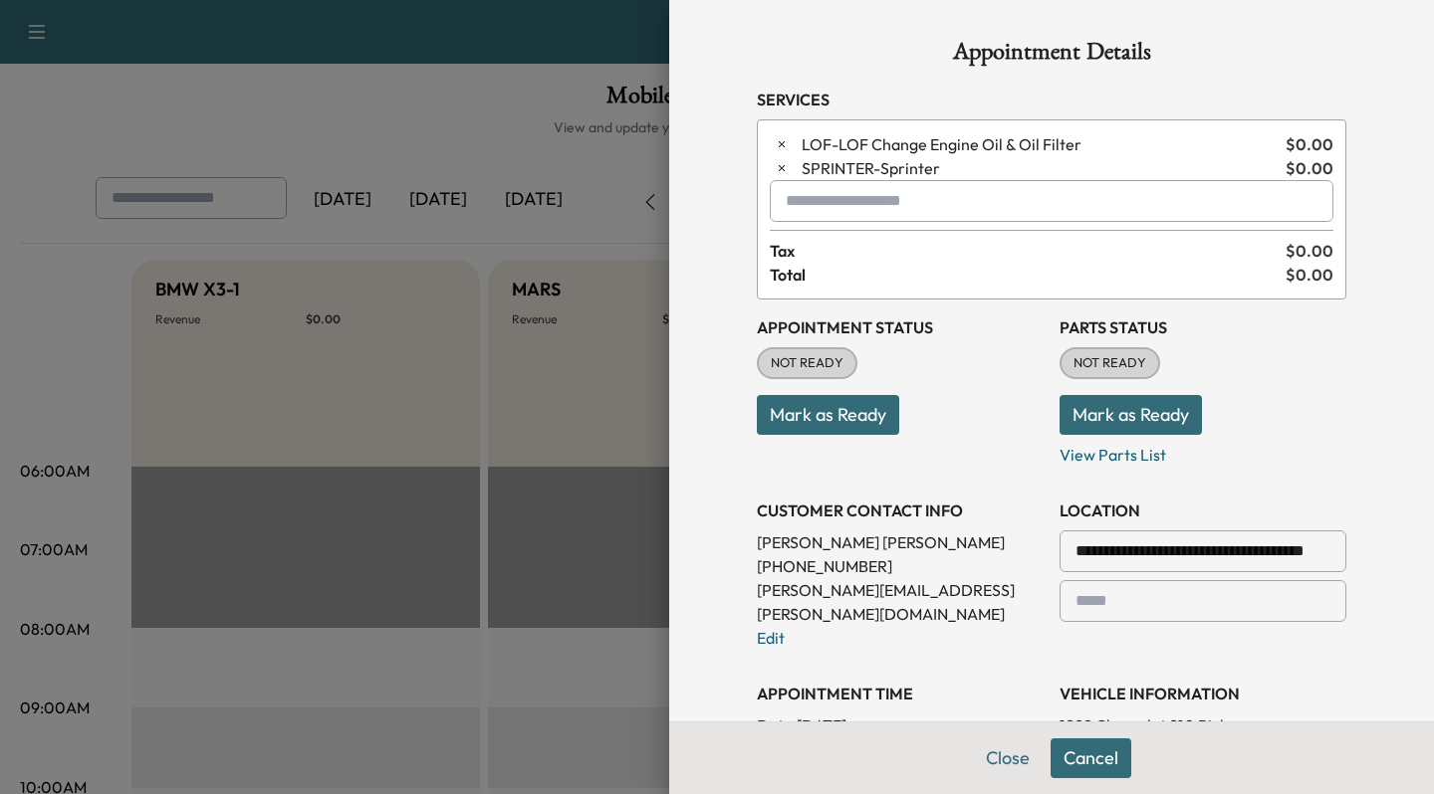
click at [1085, 764] on button "Cancel" at bounding box center [1090, 759] width 81 height 40
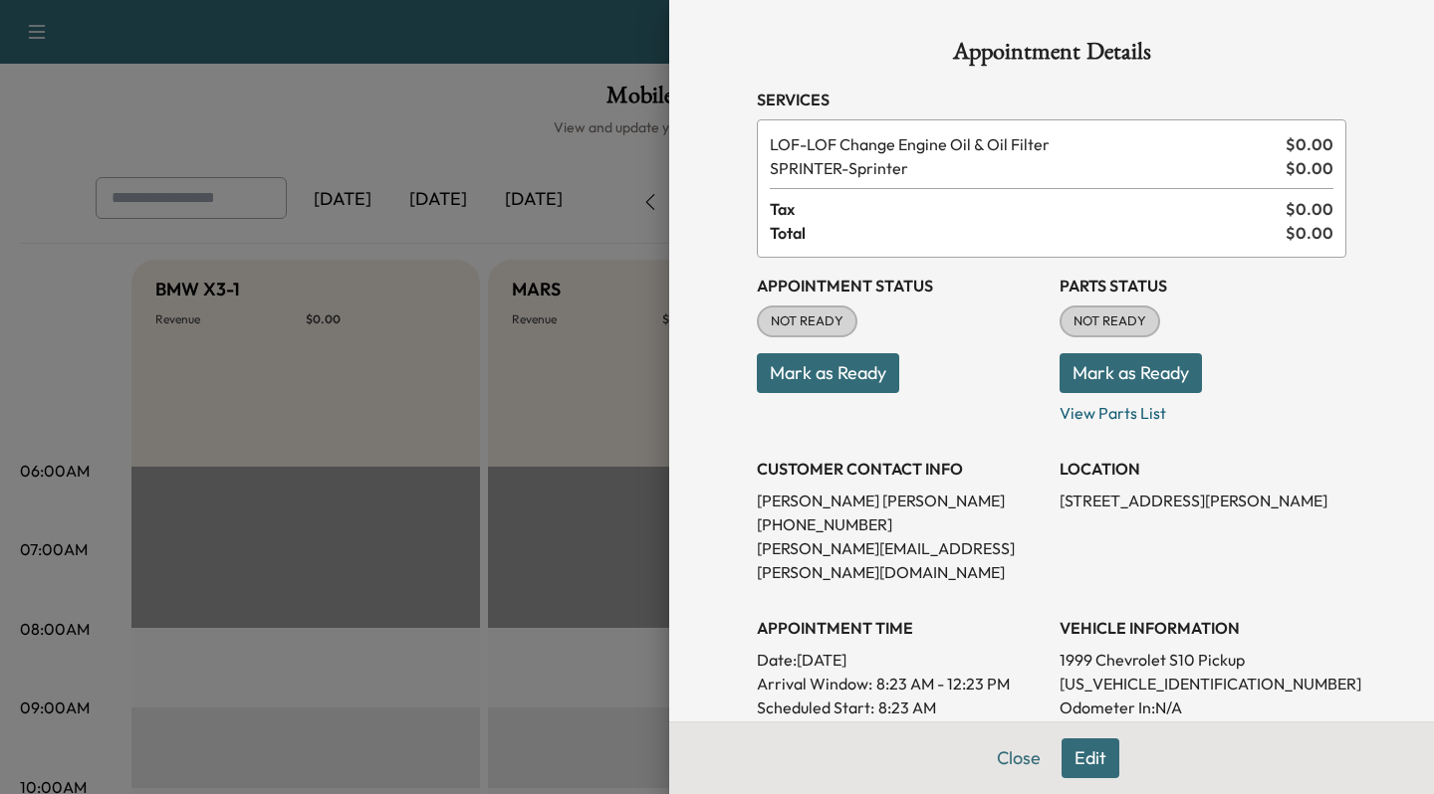
click at [1083, 769] on button "Edit" at bounding box center [1090, 759] width 58 height 40
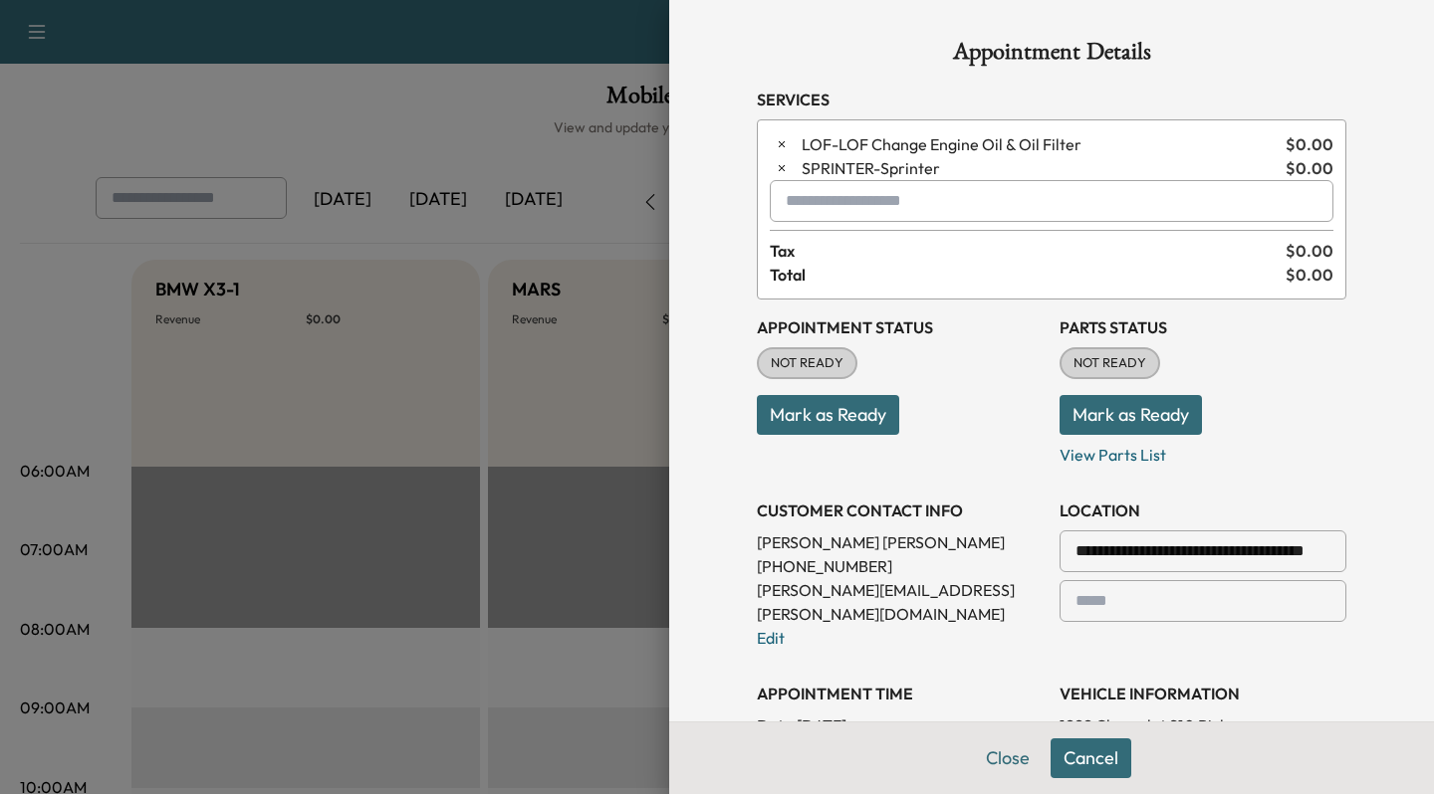
scroll to position [350, 0]
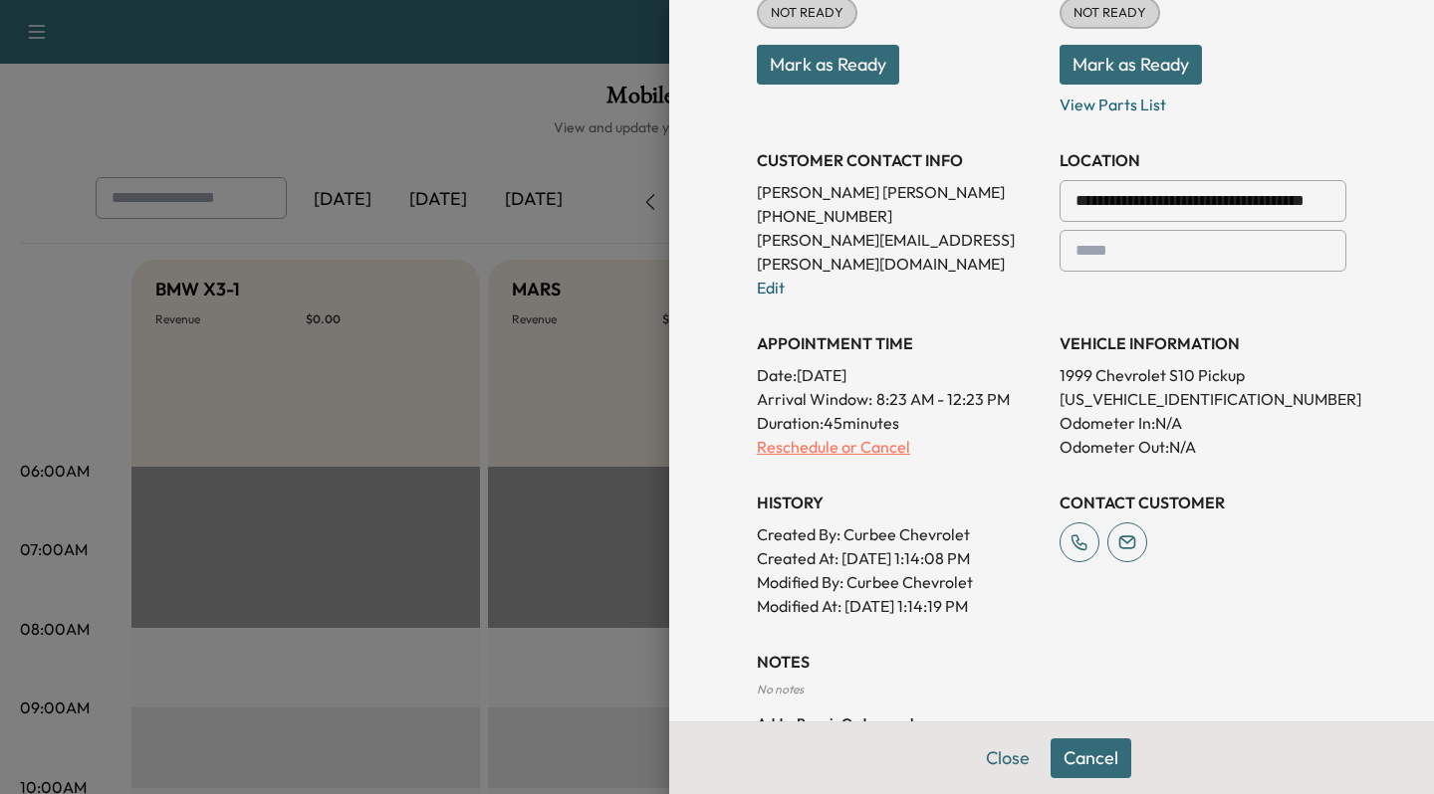
click at [801, 435] on p "Reschedule or Cancel" at bounding box center [900, 447] width 287 height 24
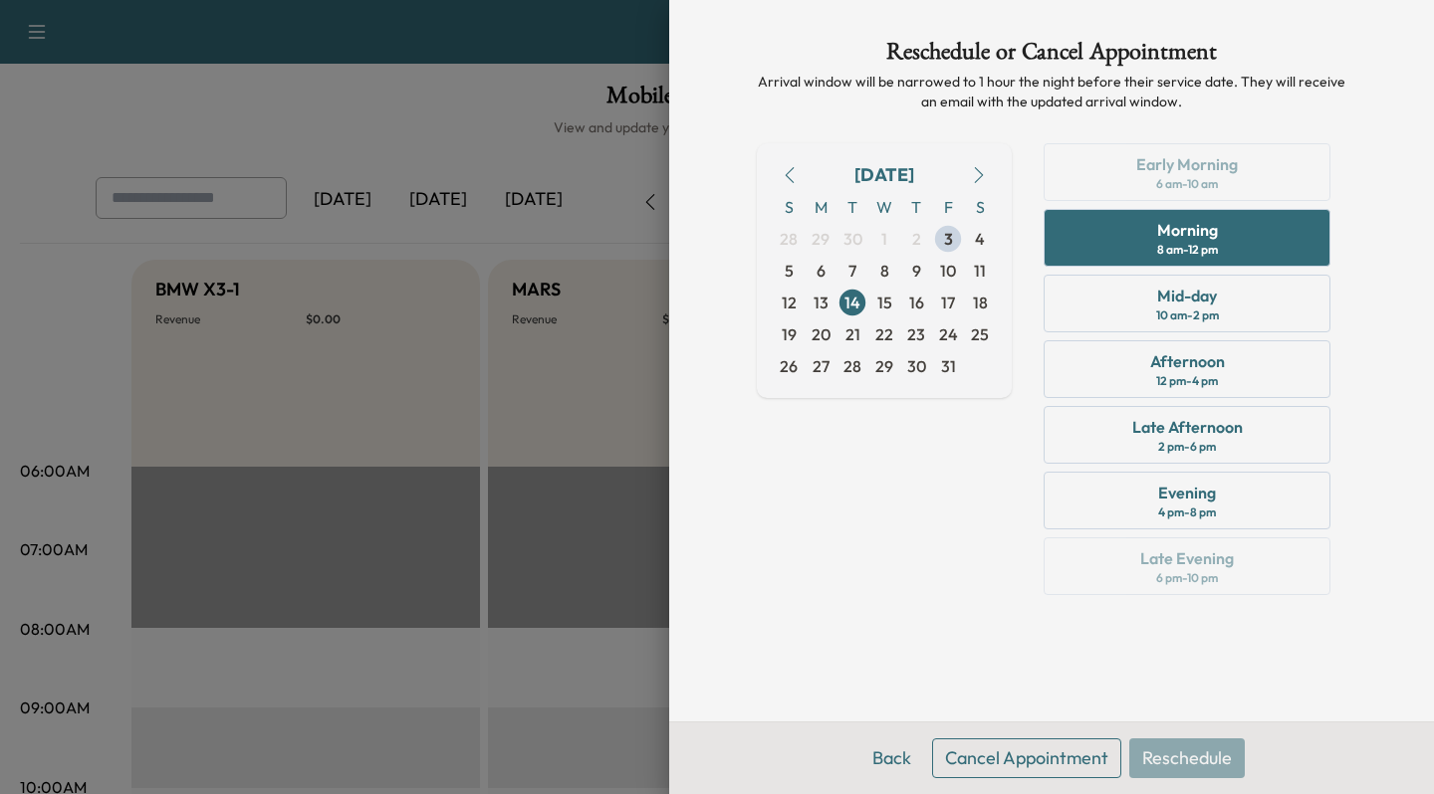
click at [1013, 758] on button "Cancel Appointment" at bounding box center [1026, 759] width 189 height 40
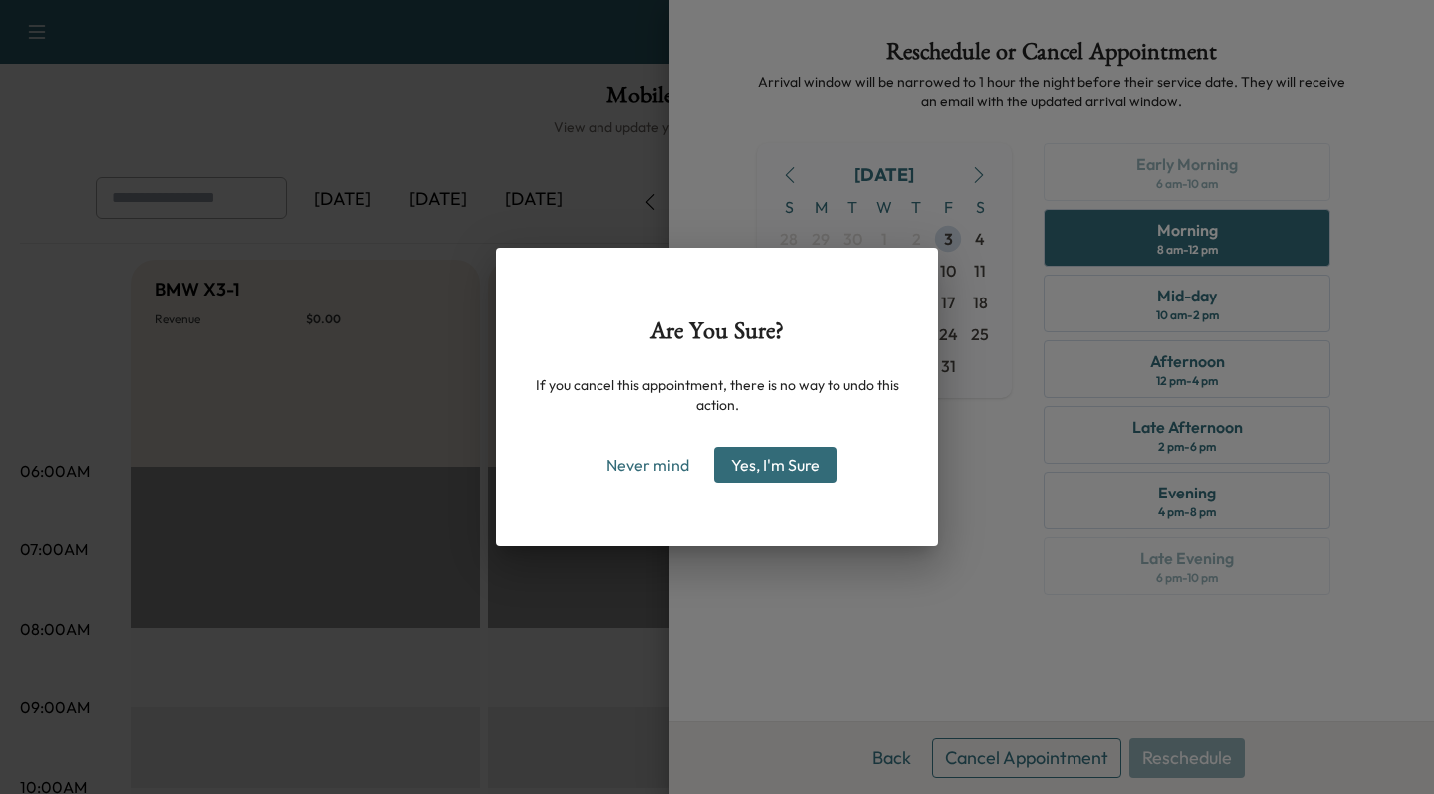
click at [819, 471] on button "Yes, I'm Sure" at bounding box center [775, 465] width 122 height 36
